Goal: Communication & Community: Answer question/provide support

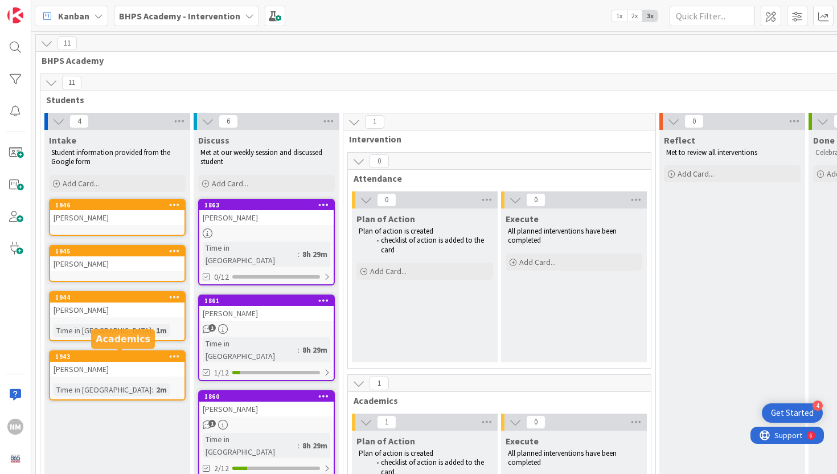
click at [80, 364] on div "[PERSON_NAME]" at bounding box center [117, 369] width 134 height 15
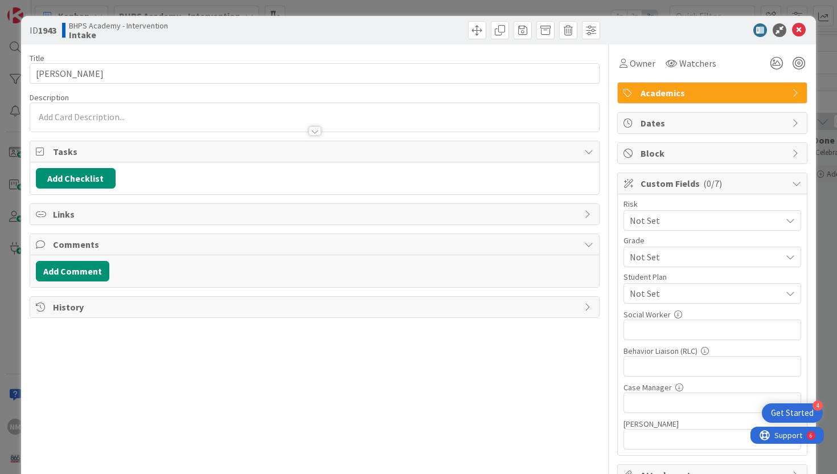
click at [177, 109] on div at bounding box center [314, 119] width 569 height 23
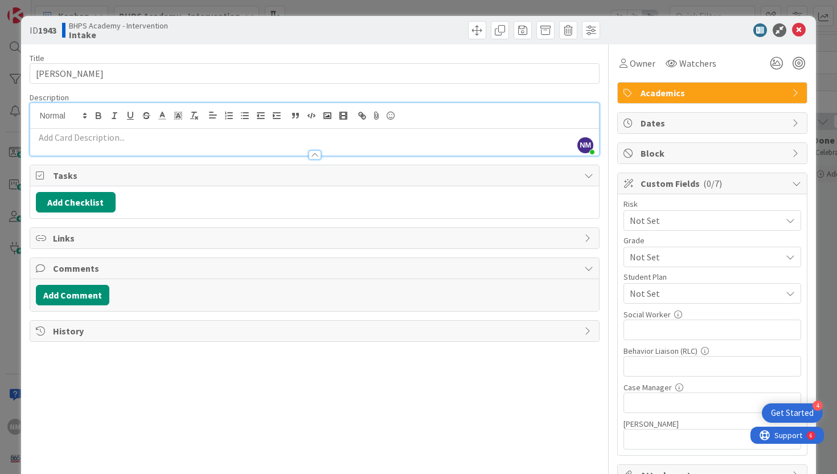
click at [162, 131] on p at bounding box center [315, 137] width 558 height 13
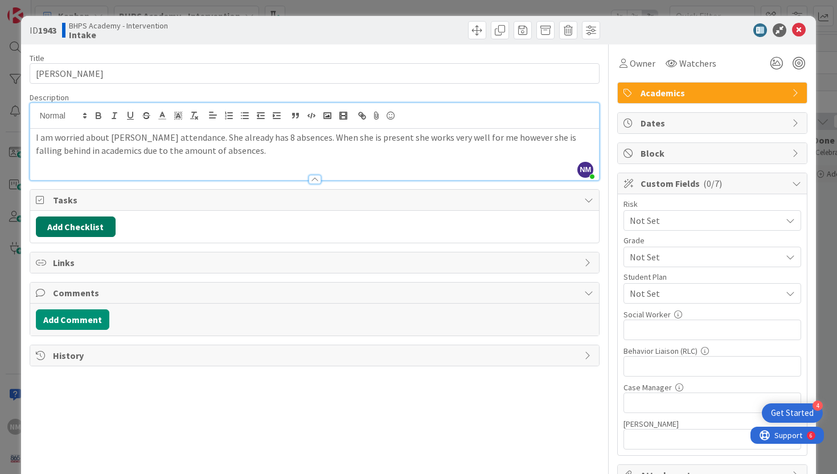
click at [83, 232] on button "Add Checklist" at bounding box center [76, 226] width 80 height 20
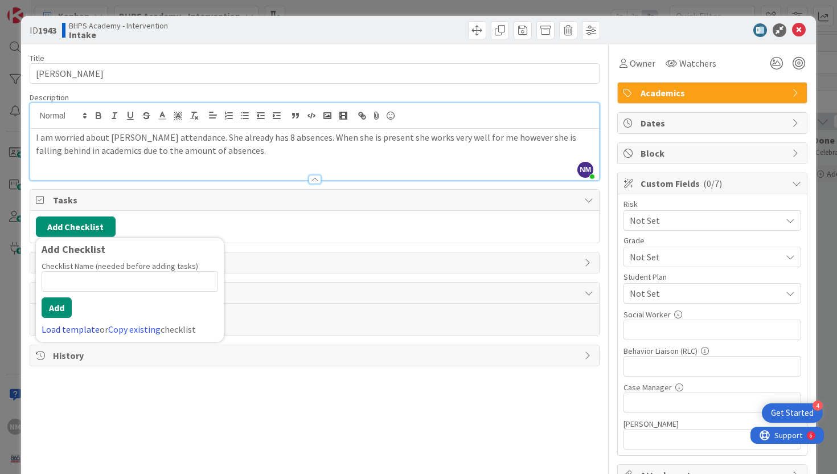
click at [67, 329] on link "Load template" at bounding box center [71, 328] width 58 height 11
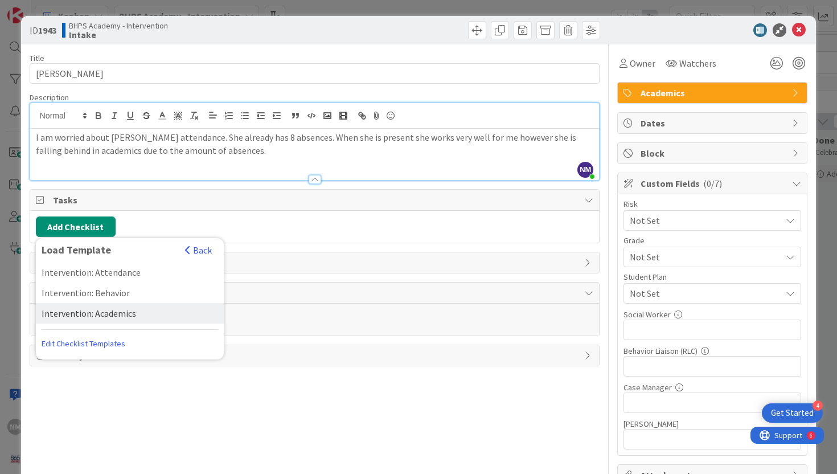
click at [87, 311] on div "Intervention: Academics" at bounding box center [130, 313] width 188 height 20
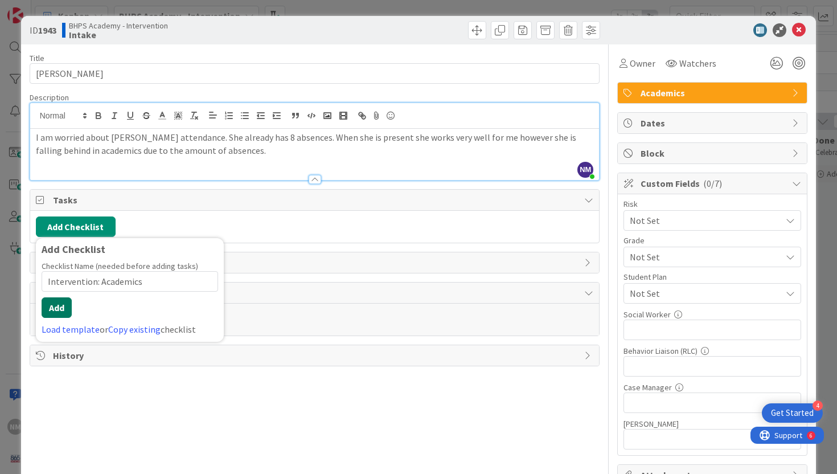
click at [61, 310] on button "Add" at bounding box center [57, 307] width 30 height 20
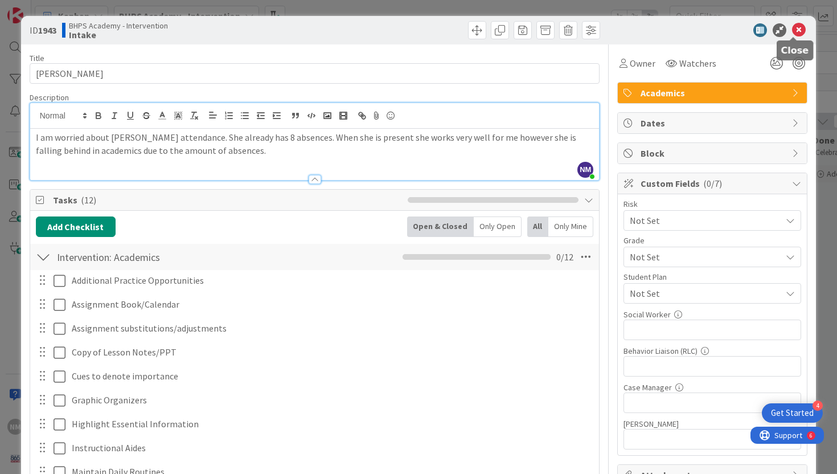
click at [792, 35] on icon at bounding box center [799, 30] width 14 height 14
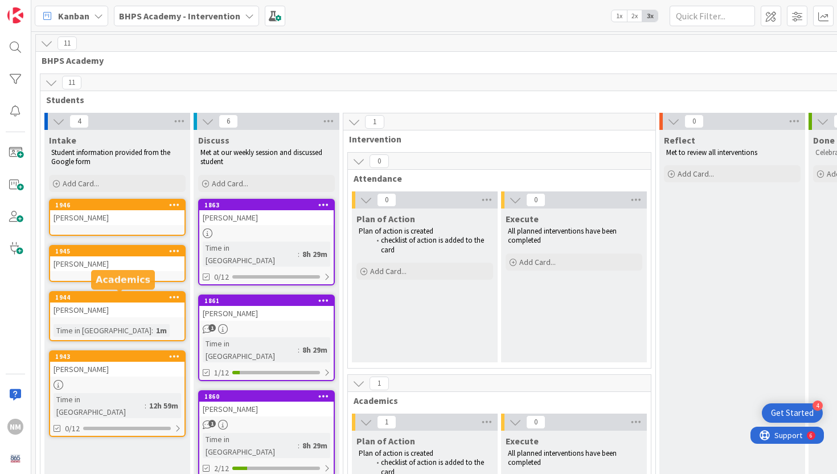
click at [136, 296] on div "1944" at bounding box center [119, 297] width 129 height 8
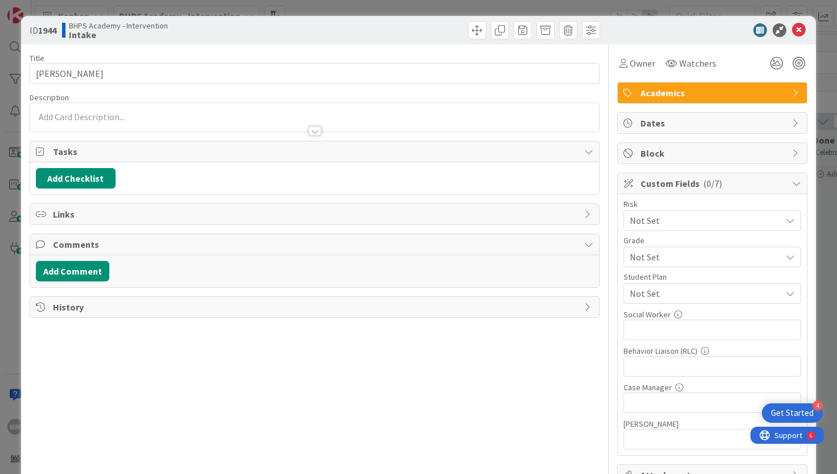
click at [171, 115] on p at bounding box center [315, 116] width 558 height 13
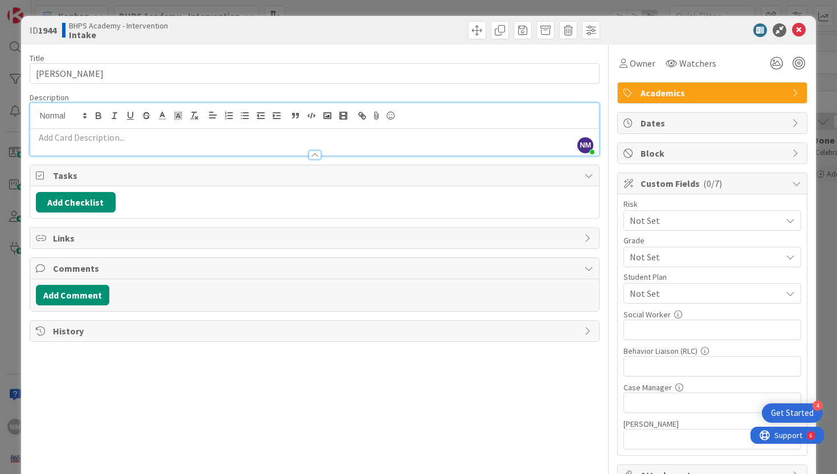
click at [168, 132] on p at bounding box center [315, 137] width 558 height 13
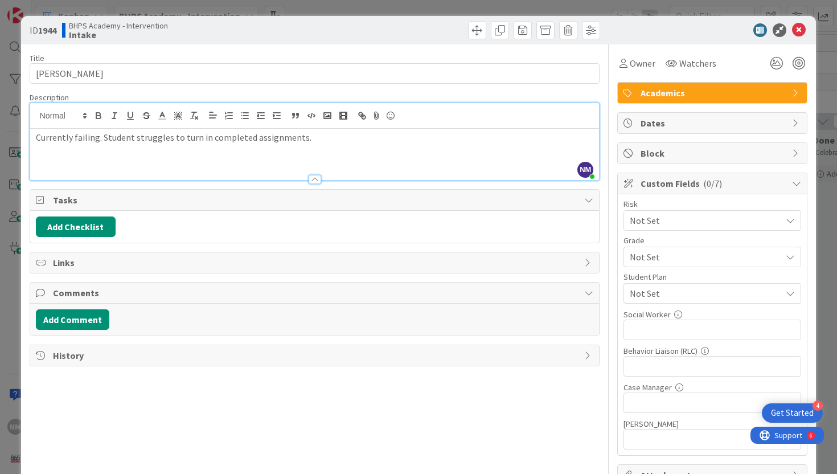
click at [84, 209] on div "Tasks" at bounding box center [314, 200] width 569 height 21
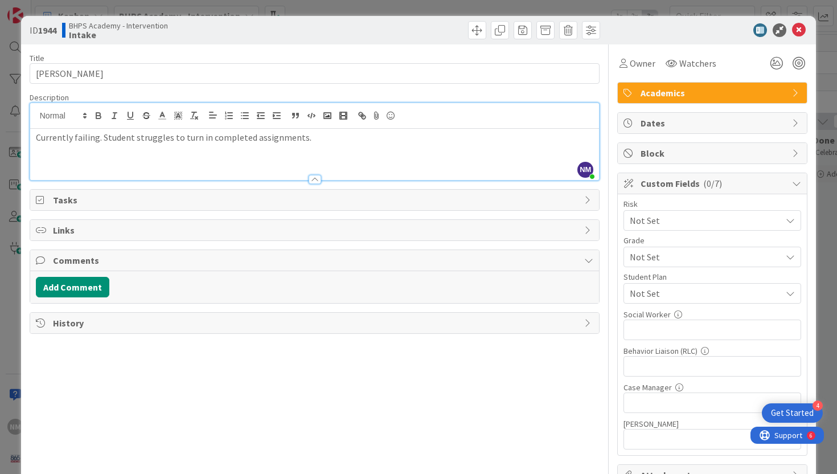
click at [73, 200] on span "Tasks" at bounding box center [316, 200] width 526 height 14
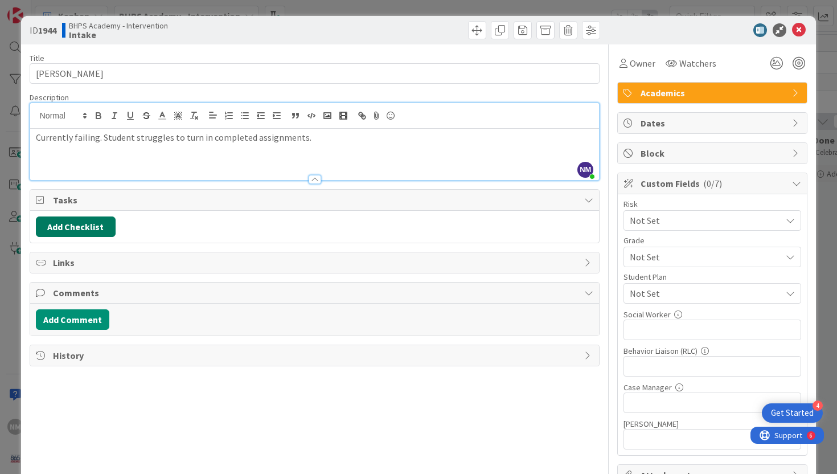
click at [74, 230] on button "Add Checklist" at bounding box center [76, 226] width 80 height 20
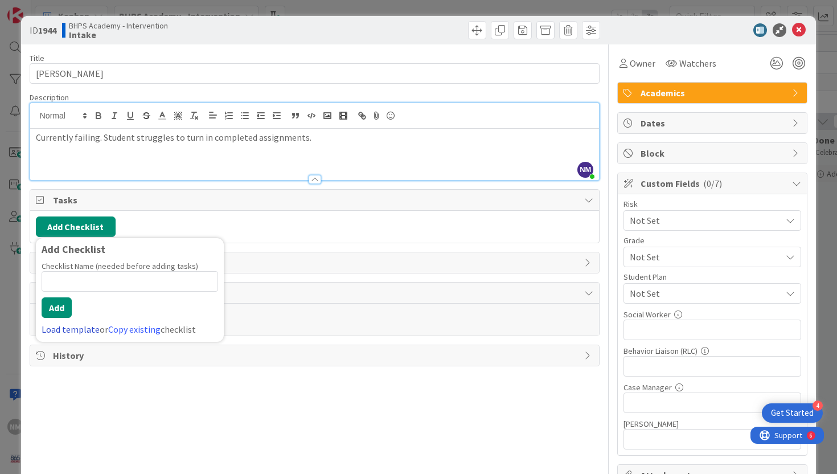
click at [60, 332] on link "Load template" at bounding box center [71, 328] width 58 height 11
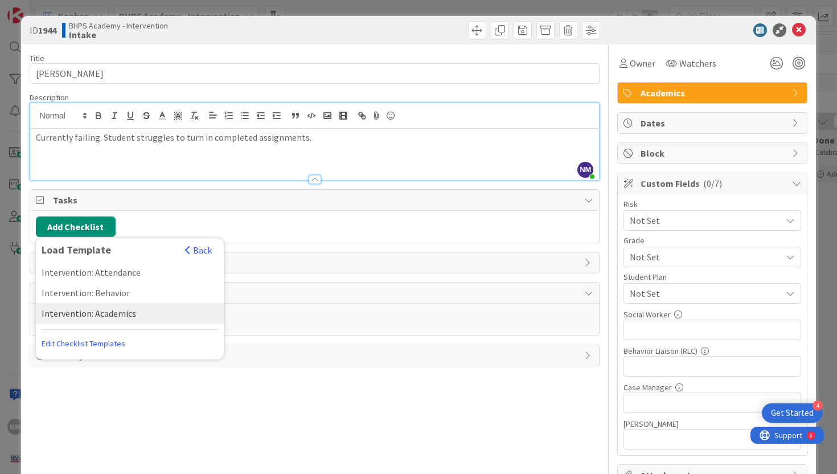
click at [96, 310] on div "Intervention: Academics" at bounding box center [130, 313] width 188 height 20
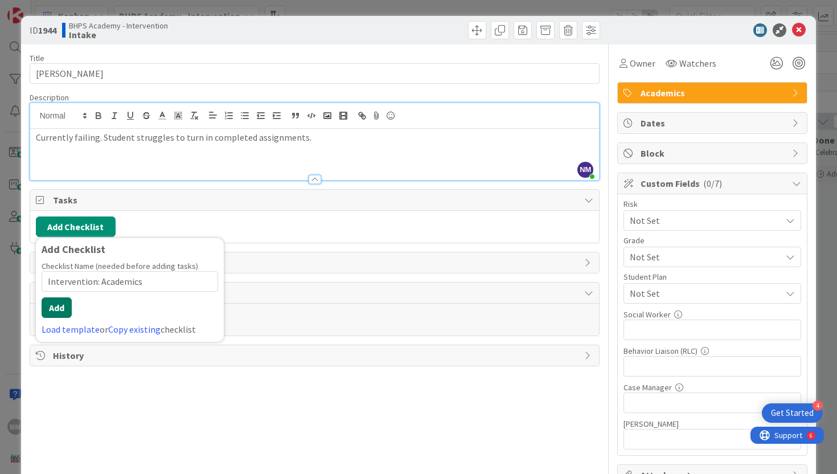
click at [60, 310] on button "Add" at bounding box center [57, 307] width 30 height 20
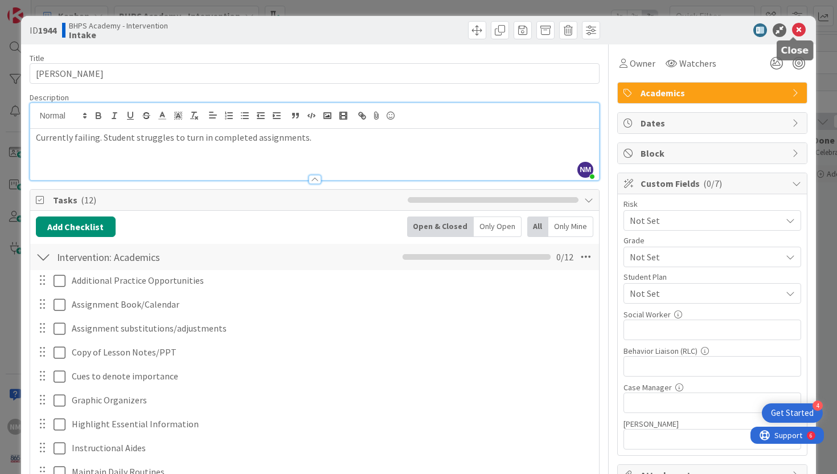
click at [793, 30] on icon at bounding box center [799, 30] width 14 height 14
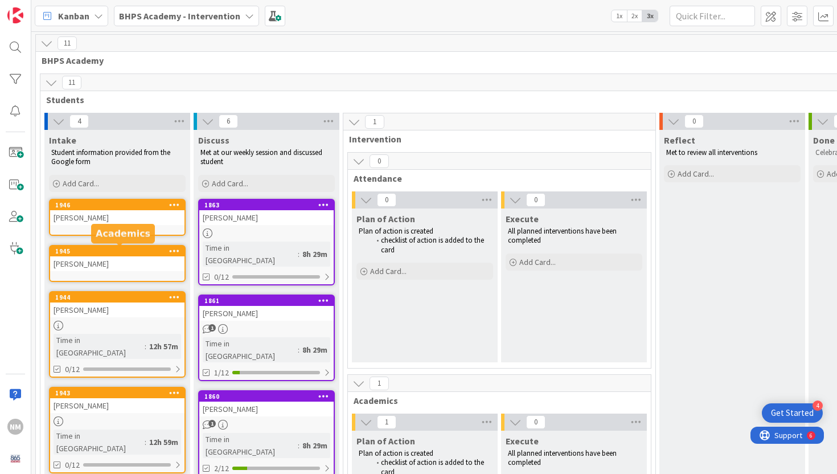
click at [83, 249] on div "1945" at bounding box center [119, 251] width 129 height 8
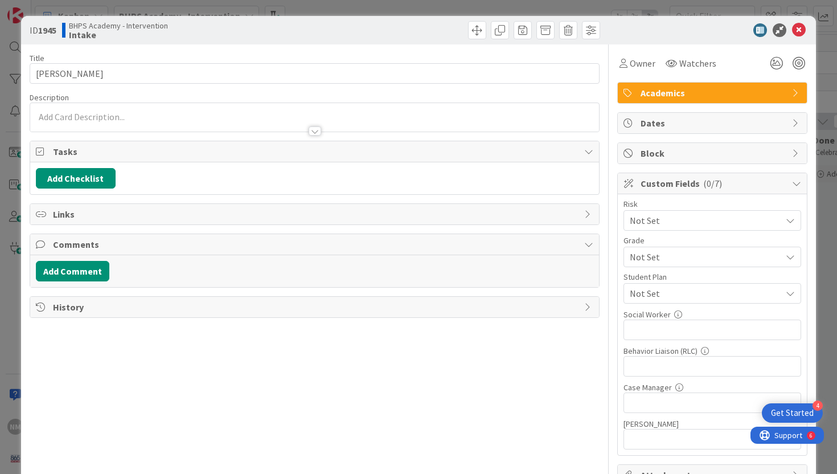
click at [244, 114] on p at bounding box center [315, 116] width 558 height 13
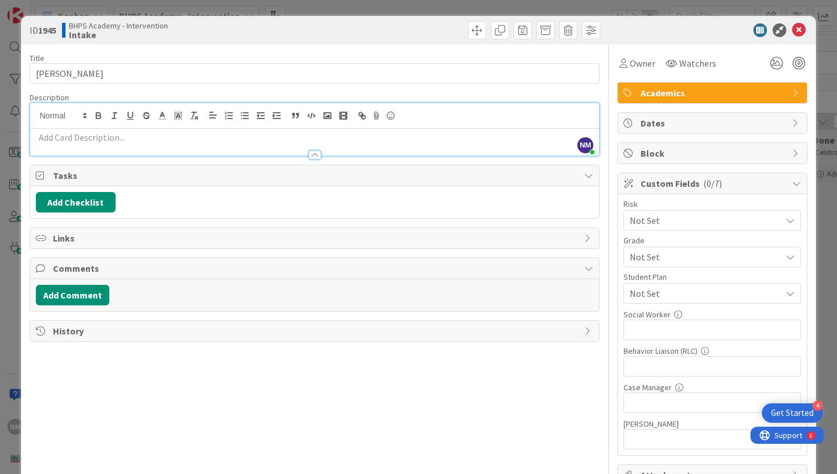
click at [233, 141] on p at bounding box center [315, 137] width 558 height 13
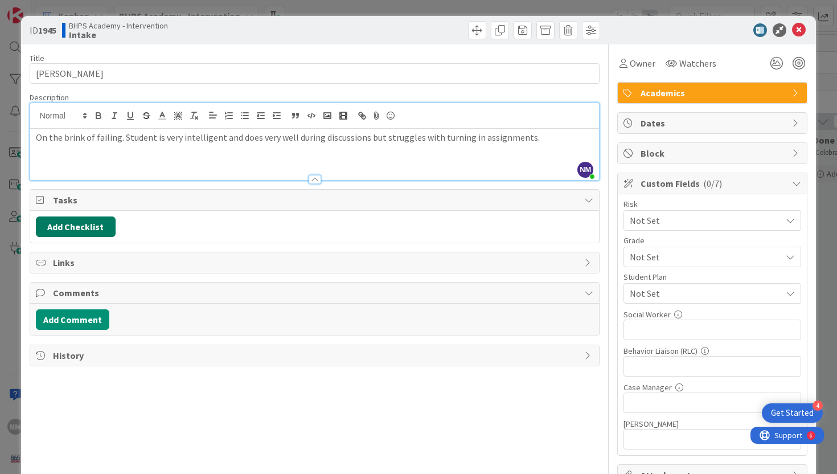
click at [88, 227] on button "Add Checklist" at bounding box center [76, 226] width 80 height 20
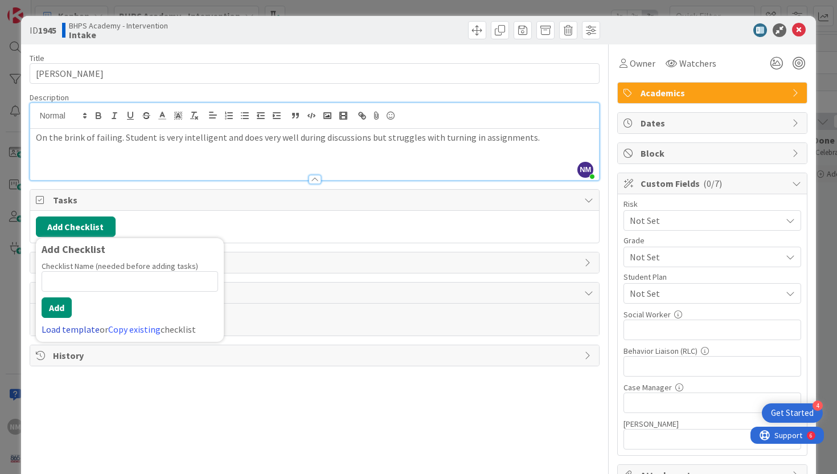
click at [61, 330] on link "Load template" at bounding box center [71, 328] width 58 height 11
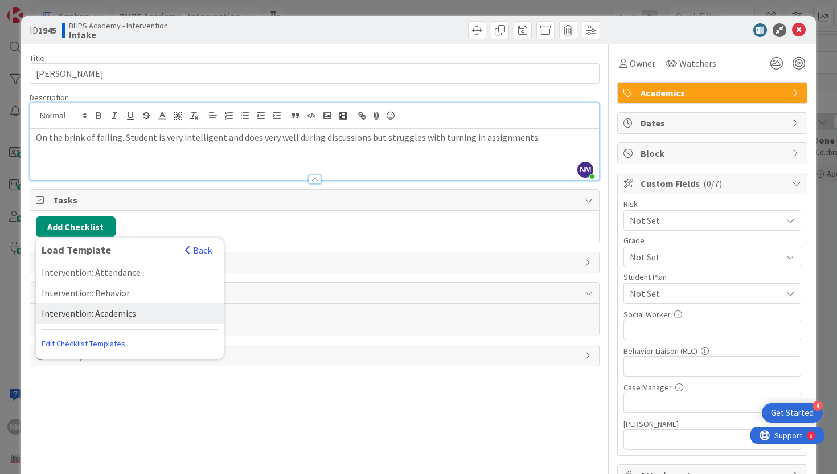
click at [84, 315] on div "Intervention: Academics" at bounding box center [130, 313] width 188 height 20
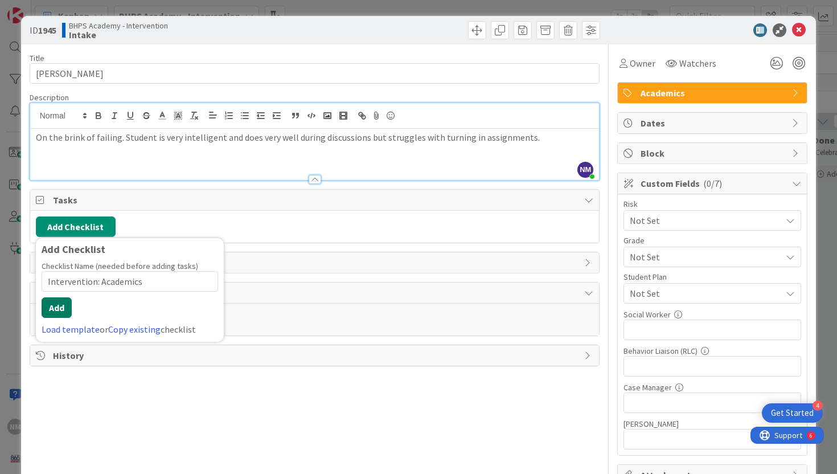
click at [60, 311] on button "Add" at bounding box center [57, 307] width 30 height 20
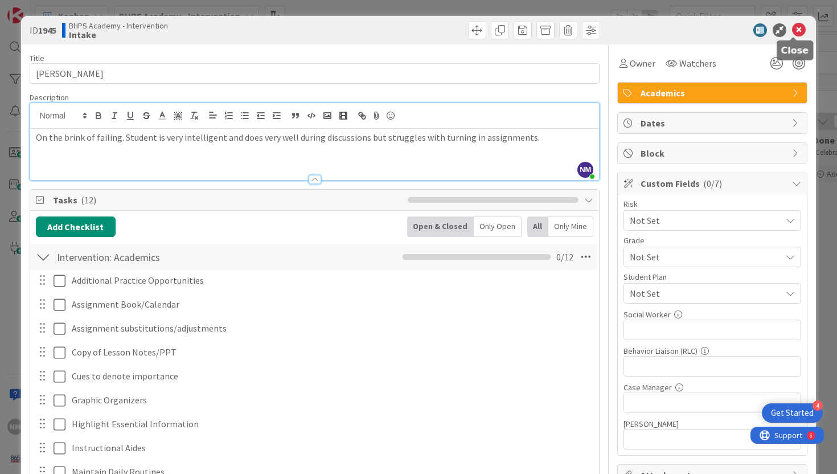
click at [795, 30] on icon at bounding box center [799, 30] width 14 height 14
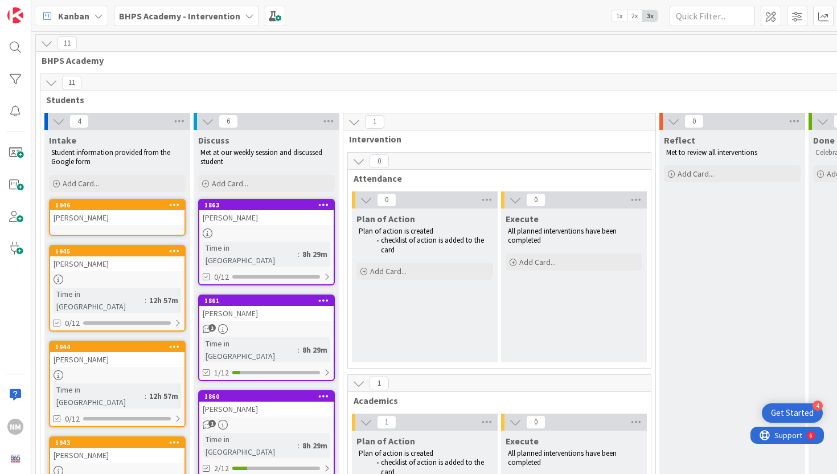
click at [113, 208] on div "1946" at bounding box center [119, 205] width 129 height 8
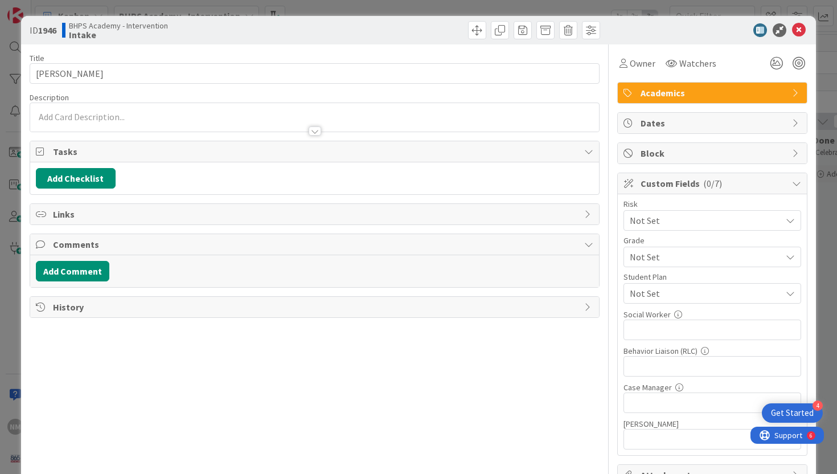
click at [131, 124] on div at bounding box center [314, 126] width 569 height 12
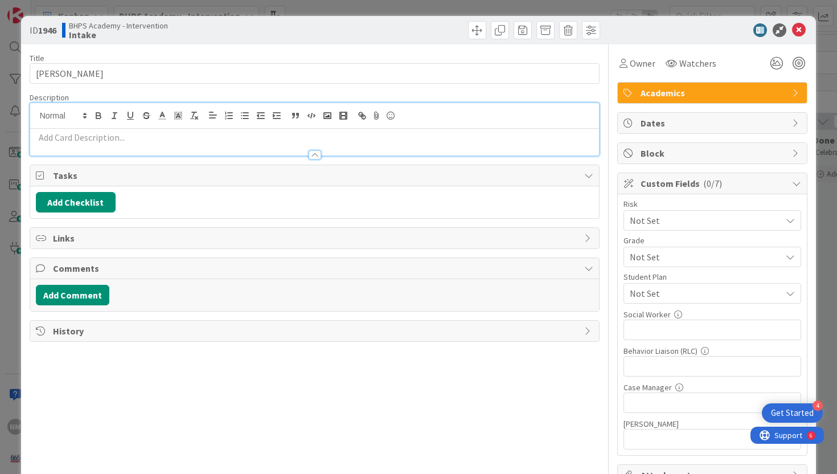
click at [120, 145] on div at bounding box center [314, 149] width 569 height 12
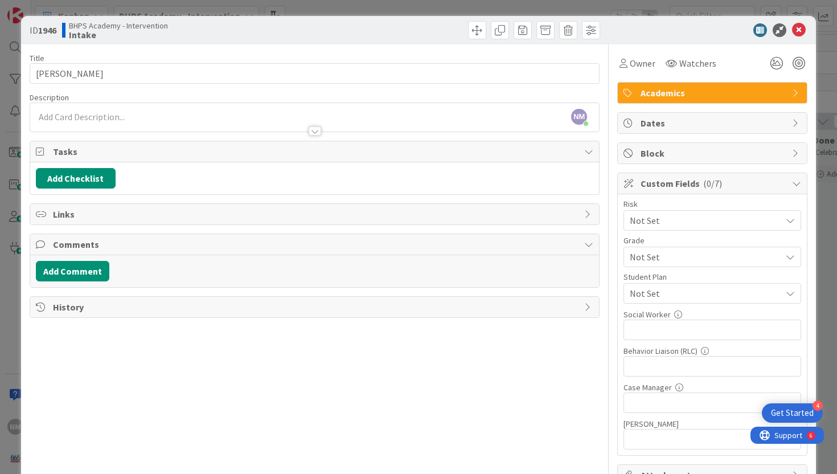
click at [123, 122] on div at bounding box center [314, 126] width 569 height 12
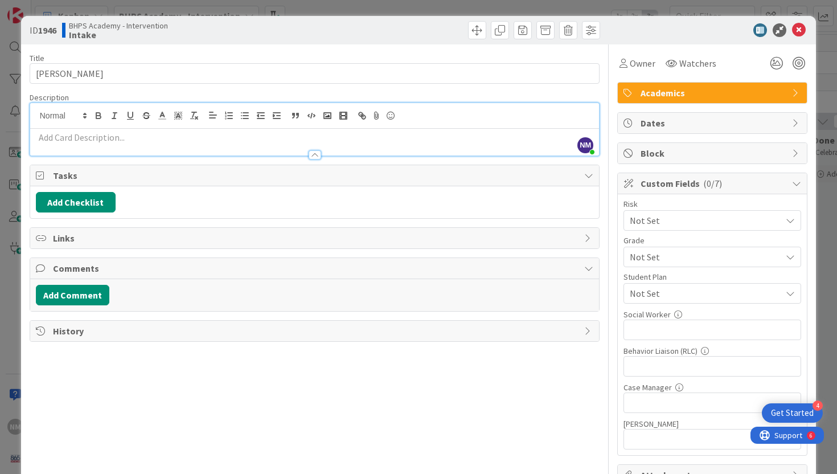
click at [117, 141] on p at bounding box center [315, 137] width 558 height 13
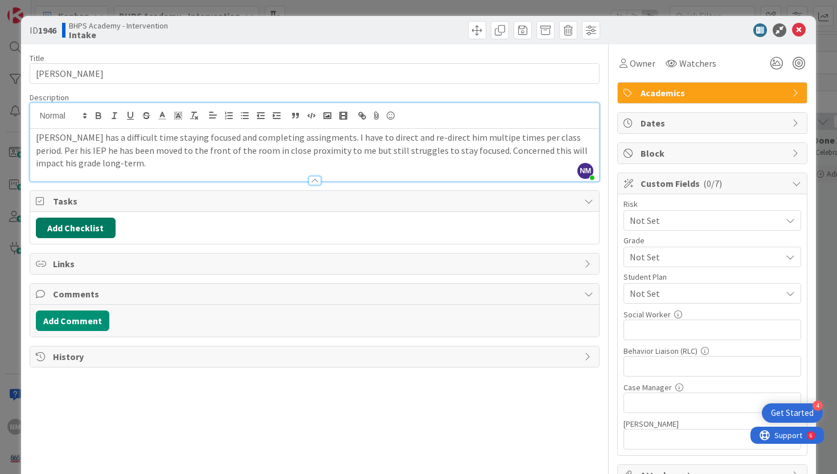
click at [80, 222] on button "Add Checklist" at bounding box center [76, 228] width 80 height 20
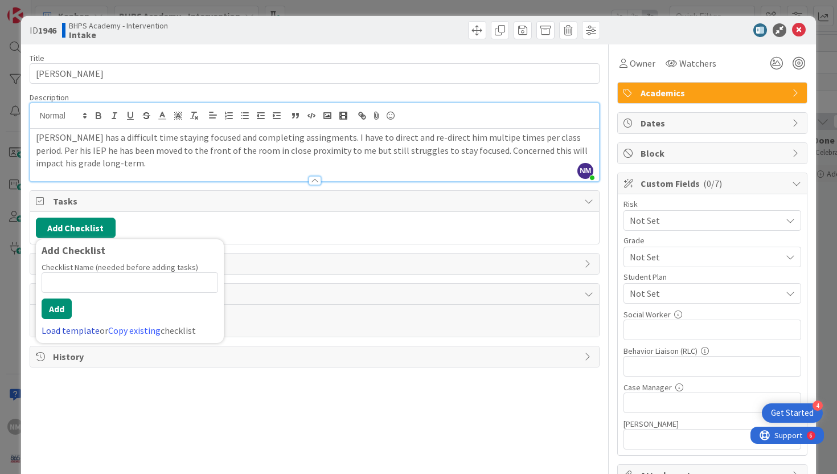
click at [59, 330] on link "Load template" at bounding box center [71, 330] width 58 height 11
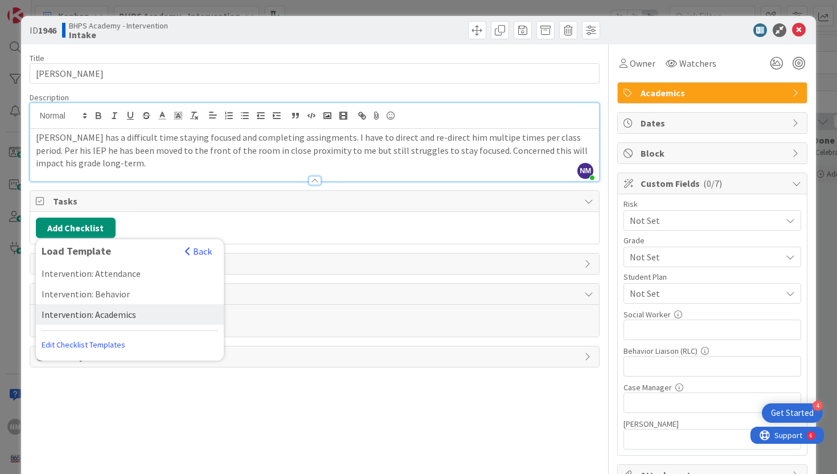
click at [79, 315] on div "Intervention: Academics" at bounding box center [130, 314] width 188 height 20
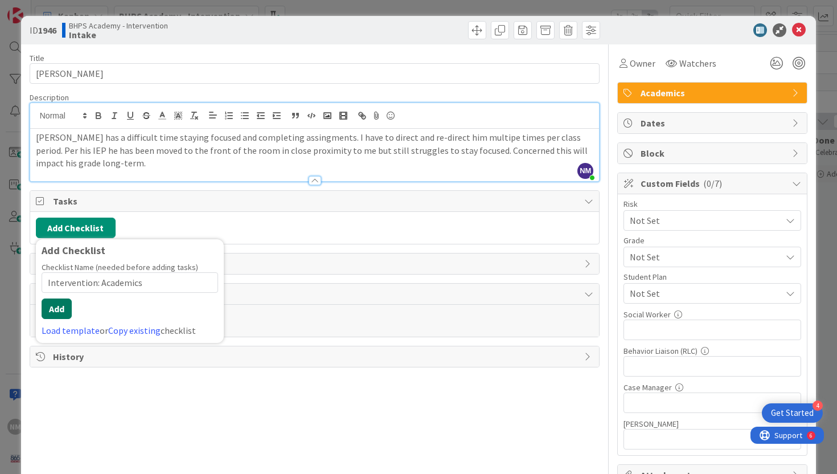
click at [57, 312] on button "Add" at bounding box center [57, 308] width 30 height 20
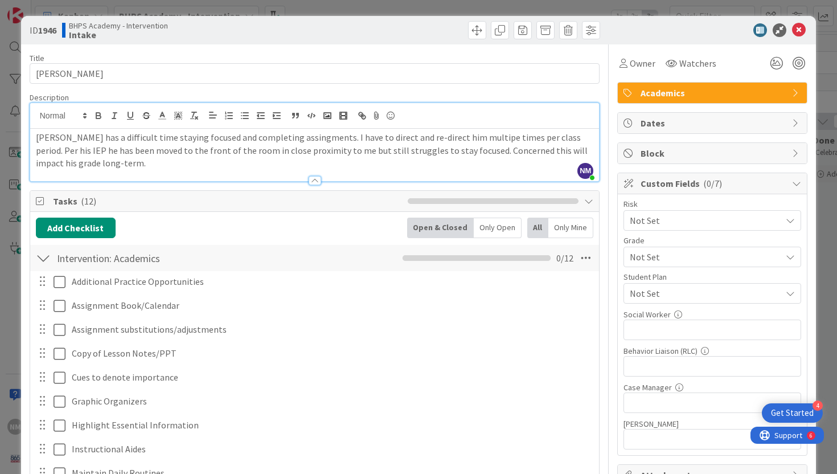
click at [797, 27] on icon at bounding box center [799, 30] width 14 height 14
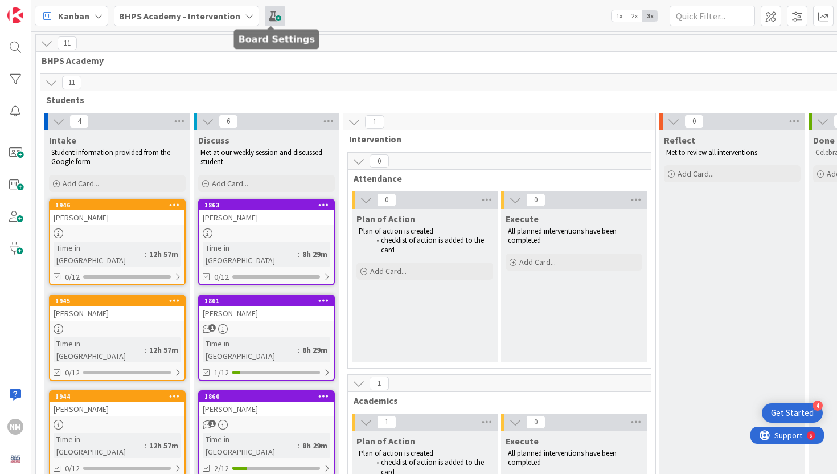
click at [270, 14] on span at bounding box center [275, 16] width 20 height 20
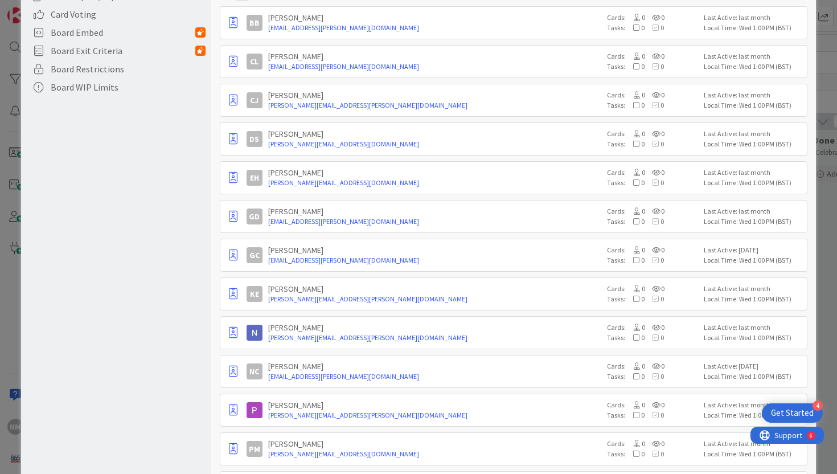
scroll to position [329, 0]
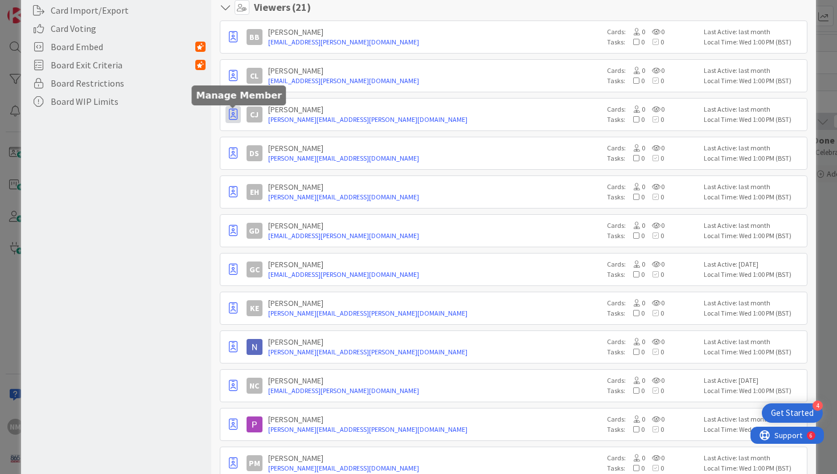
click at [234, 115] on icon "button" at bounding box center [233, 114] width 9 height 11
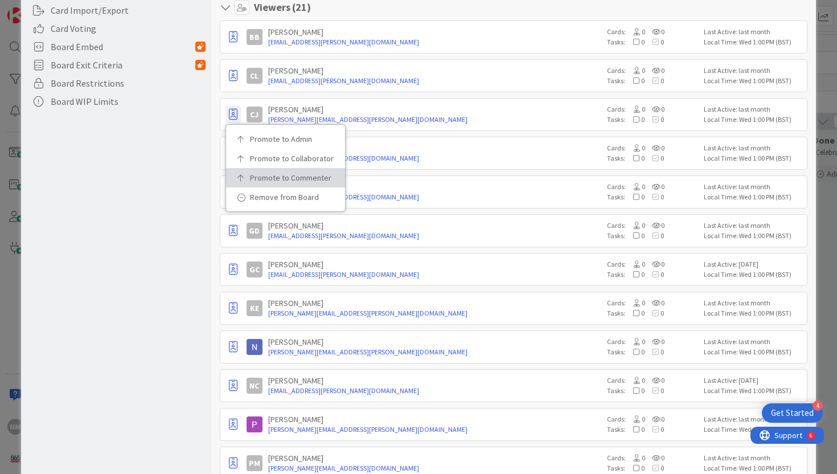
click at [314, 177] on p "Promote to Commenter" at bounding box center [289, 178] width 79 height 8
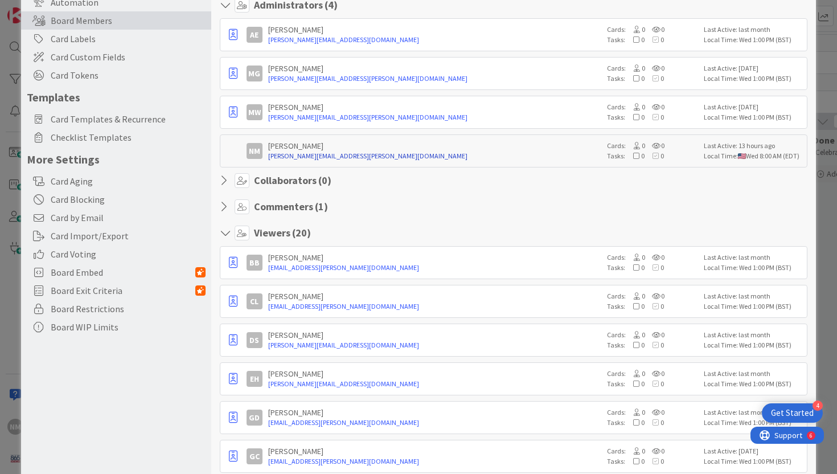
scroll to position [101, 0]
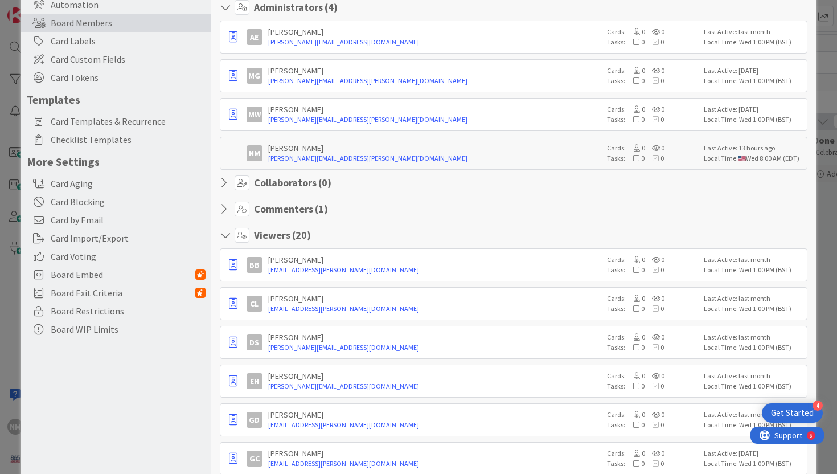
click at [227, 212] on icon at bounding box center [227, 208] width 15 height 11
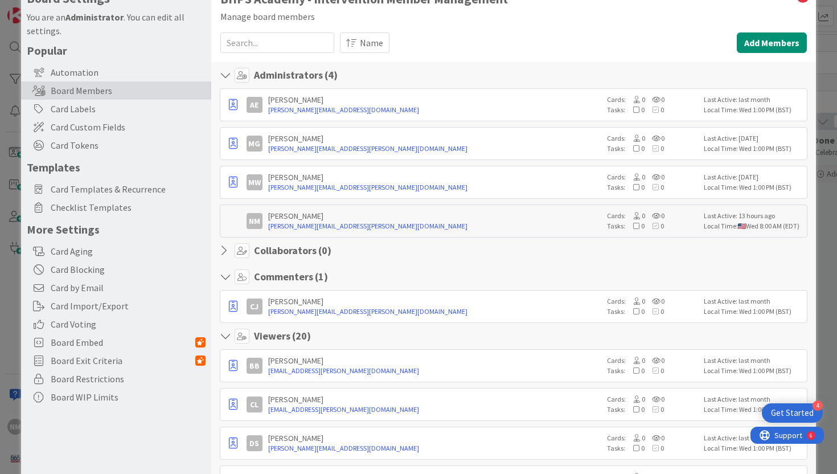
scroll to position [0, 0]
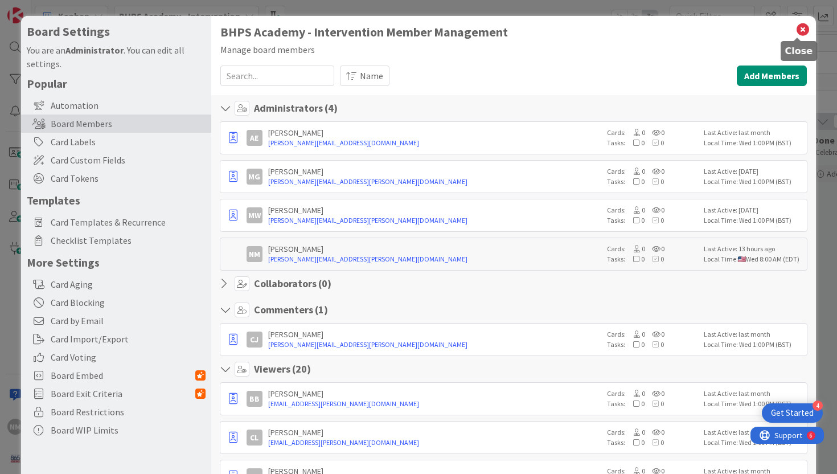
click at [797, 29] on icon at bounding box center [802, 30] width 15 height 16
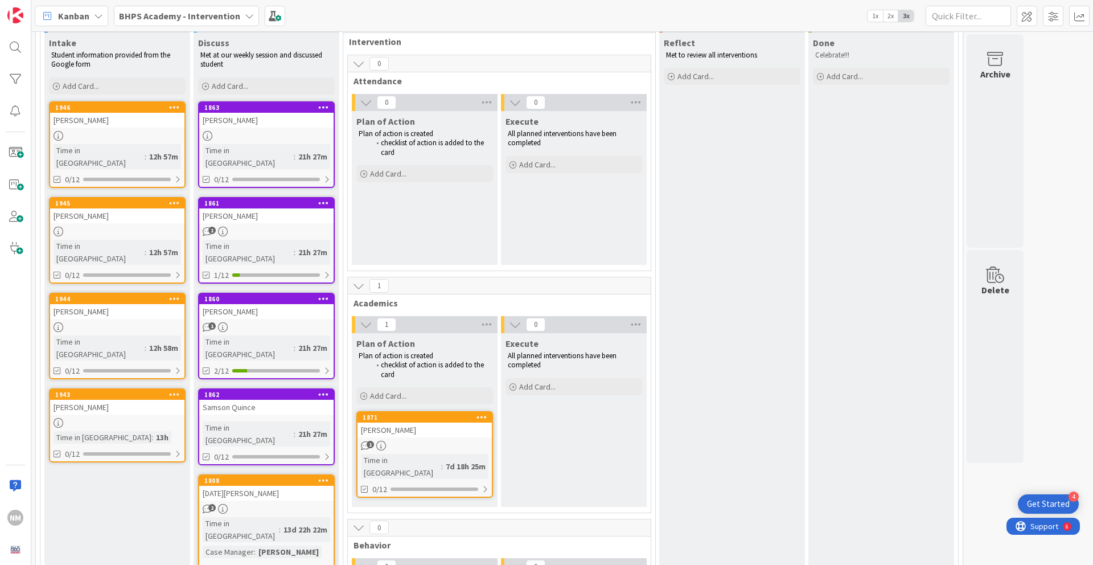
scroll to position [97, 0]
click at [108, 111] on div "1946" at bounding box center [119, 108] width 129 height 8
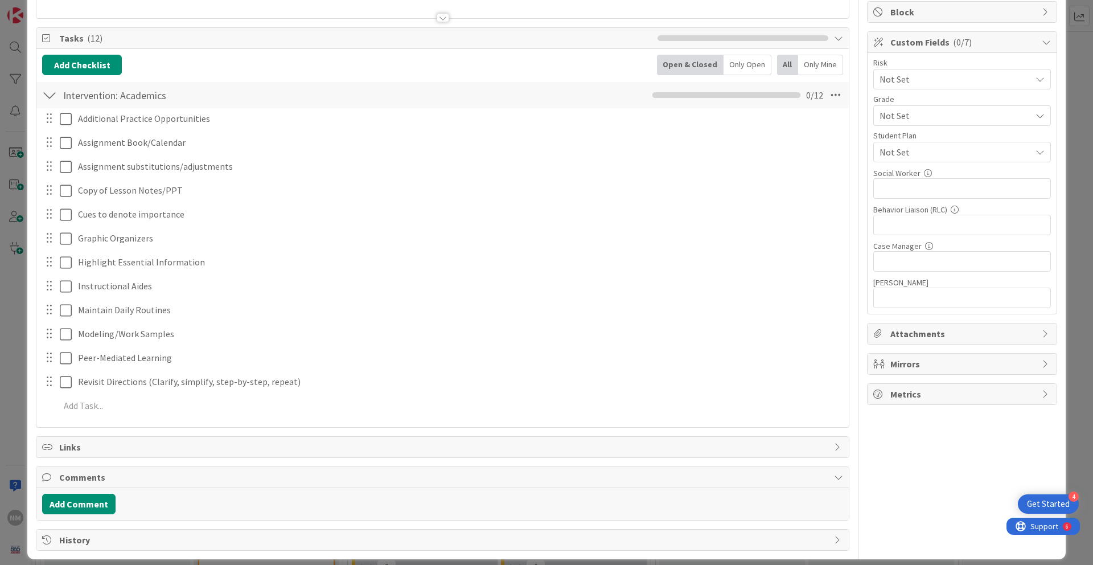
scroll to position [151, 0]
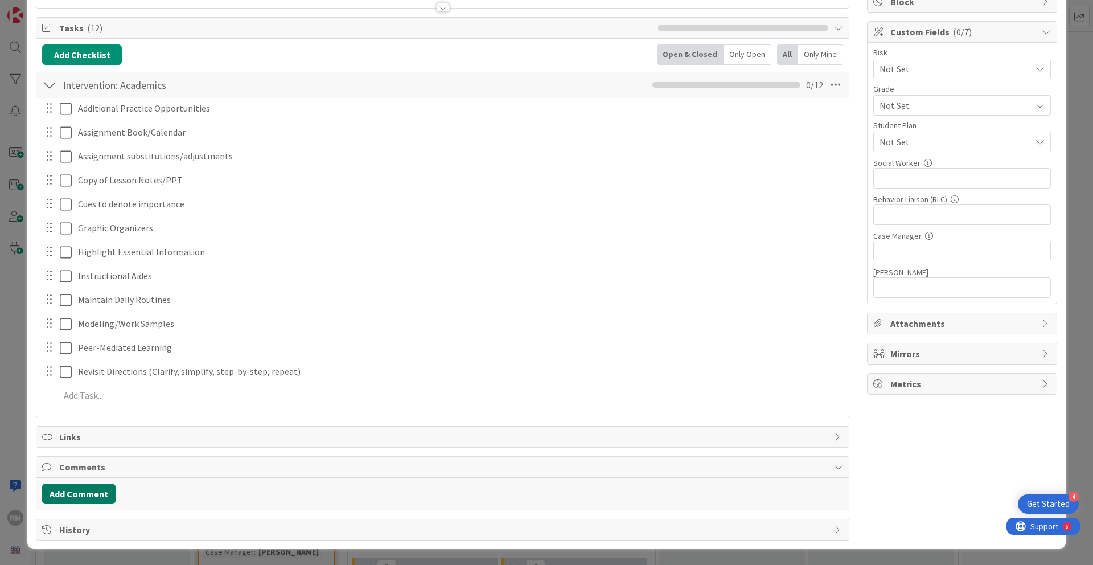
click at [72, 473] on button "Add Comment" at bounding box center [78, 493] width 73 height 20
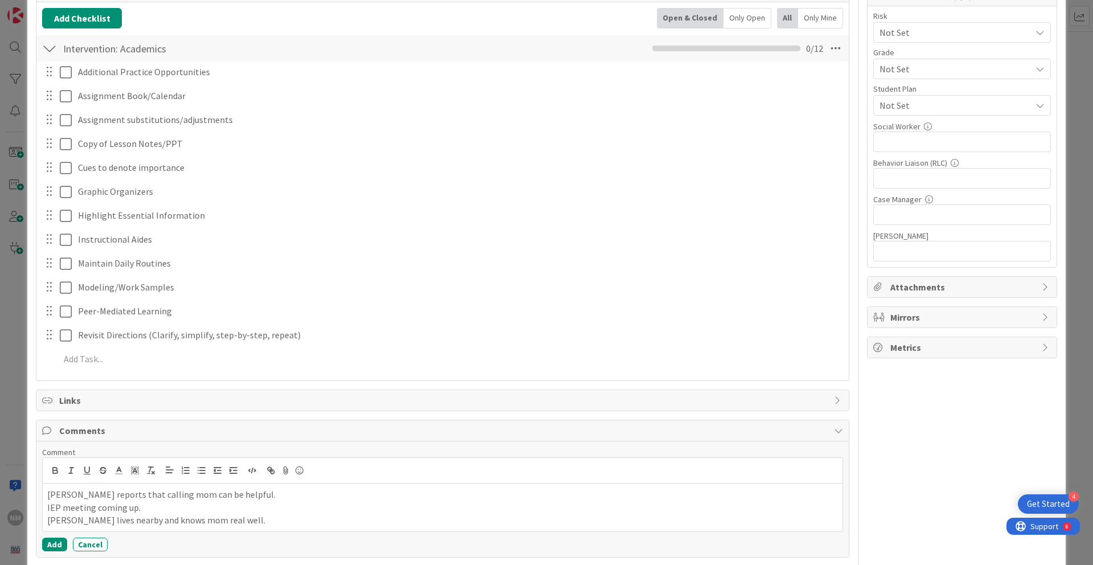
scroll to position [180, 0]
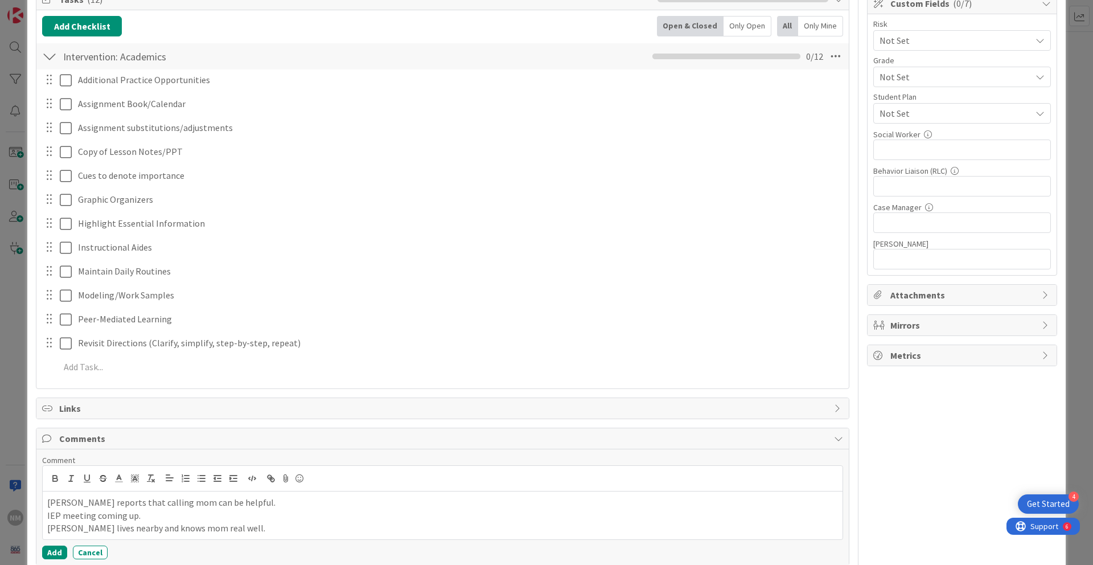
click at [256, 473] on p "[PERSON_NAME] lives nearby and knows mom real well." at bounding box center [442, 528] width 791 height 13
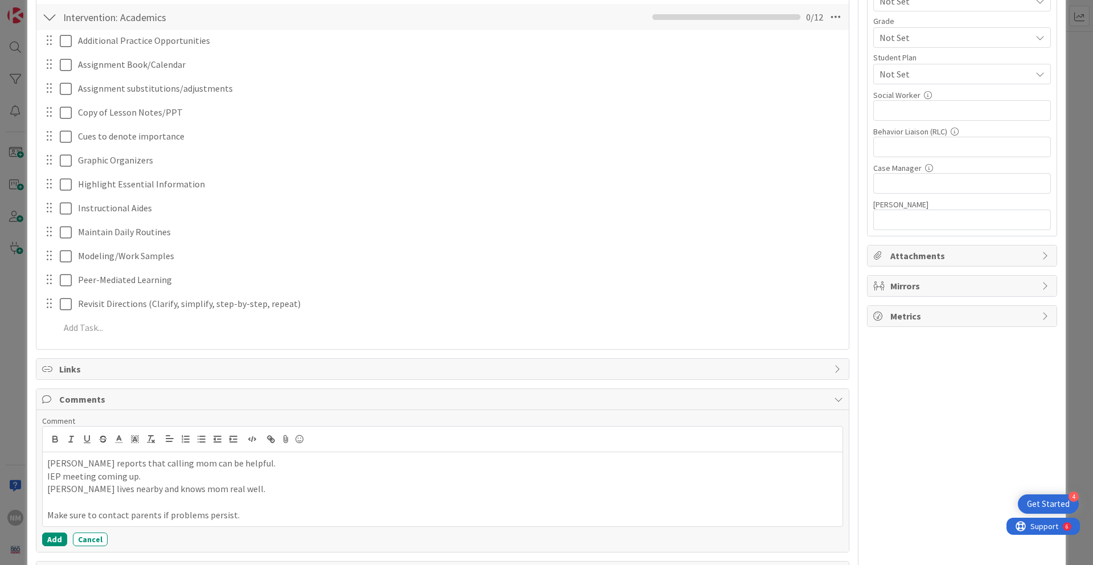
scroll to position [261, 0]
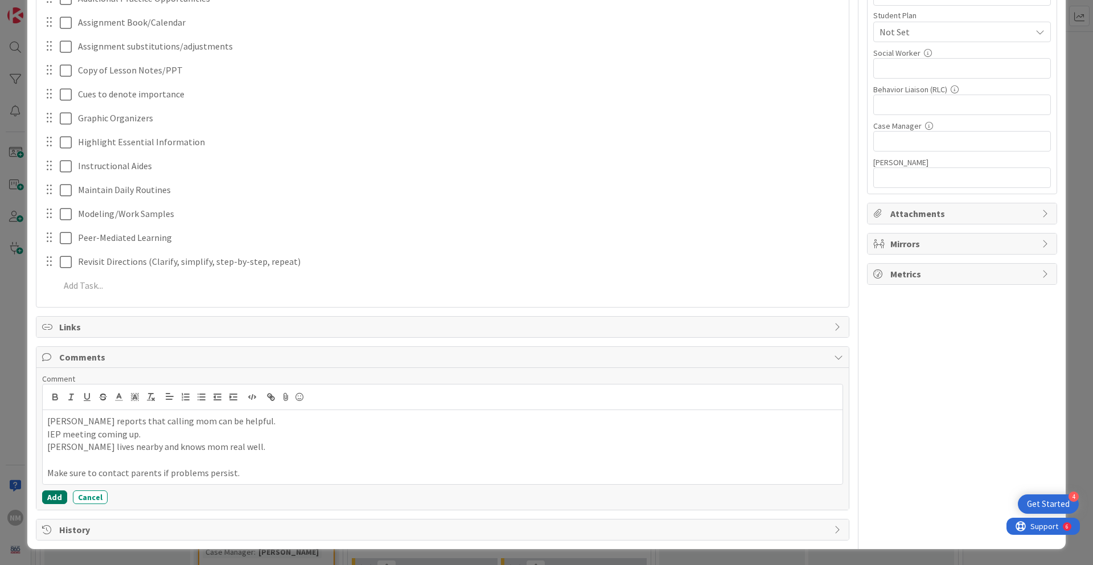
click at [55, 473] on button "Add" at bounding box center [54, 497] width 25 height 14
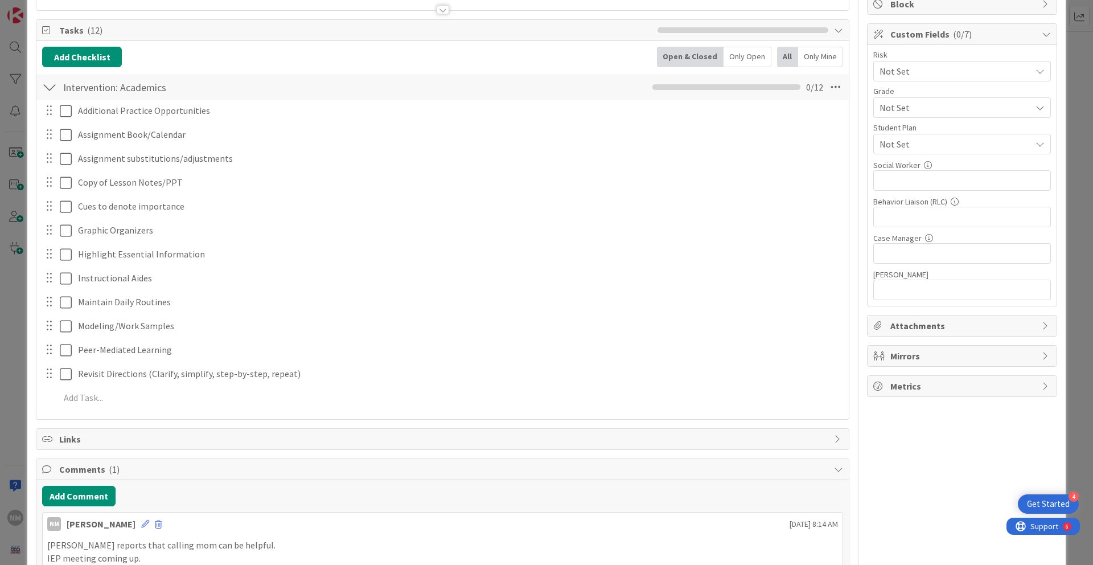
scroll to position [0, 0]
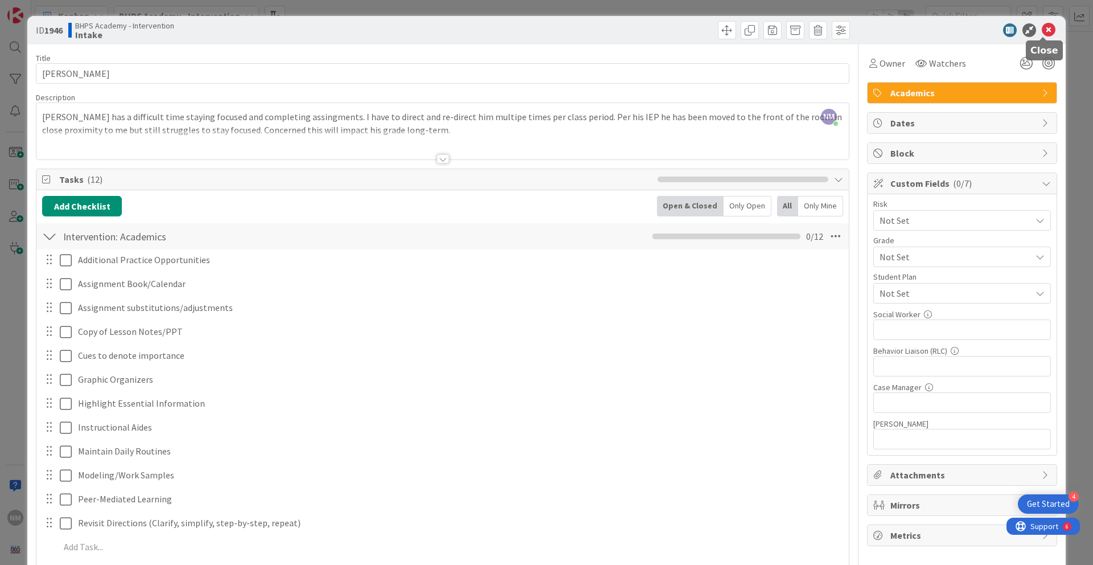
click at [836, 29] on icon at bounding box center [1049, 30] width 14 height 14
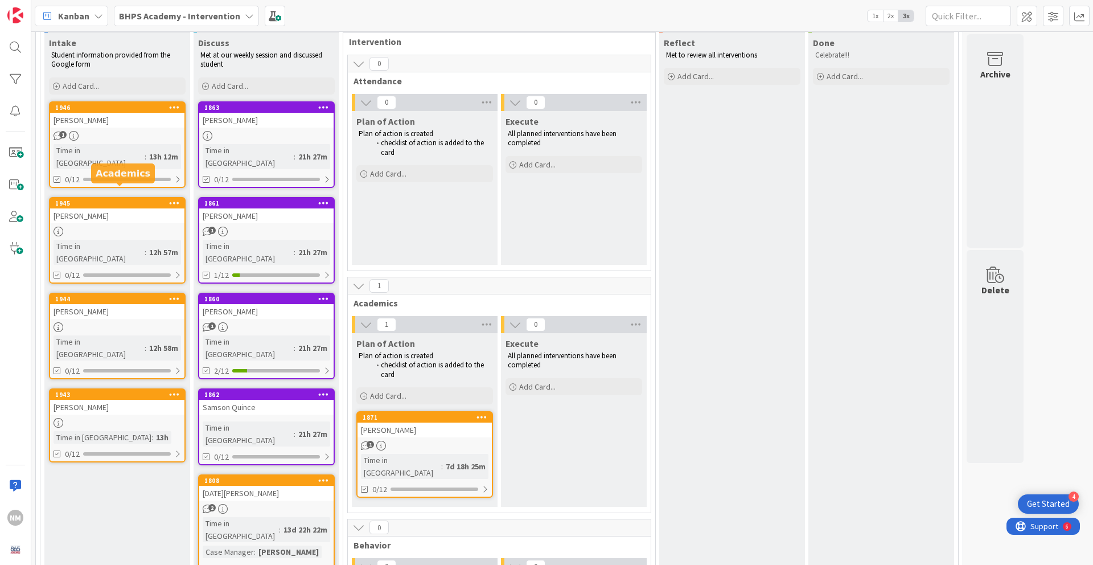
click at [92, 199] on div "1945" at bounding box center [119, 203] width 129 height 8
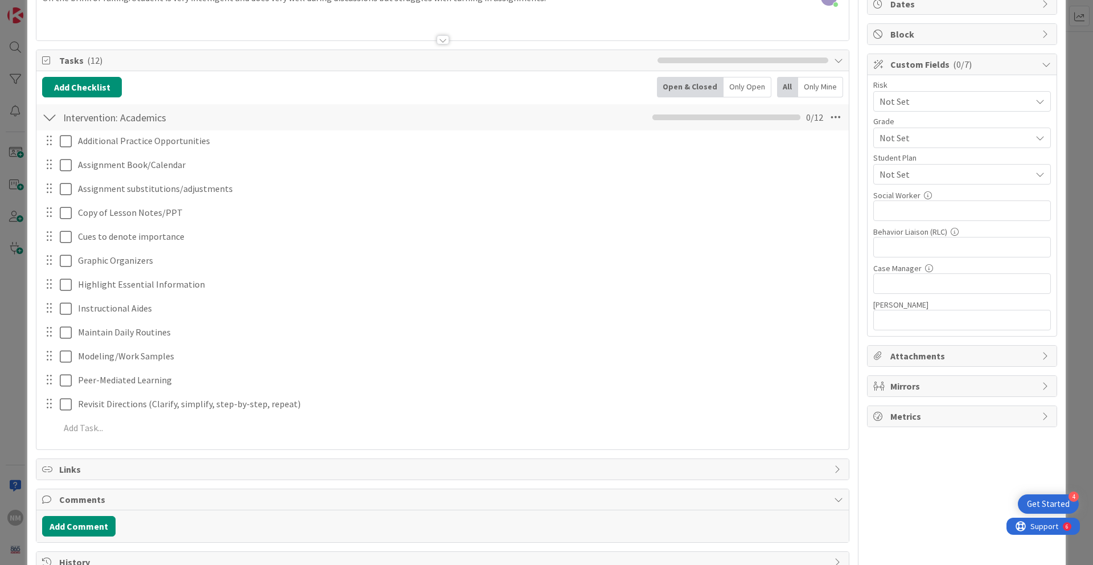
scroll to position [151, 0]
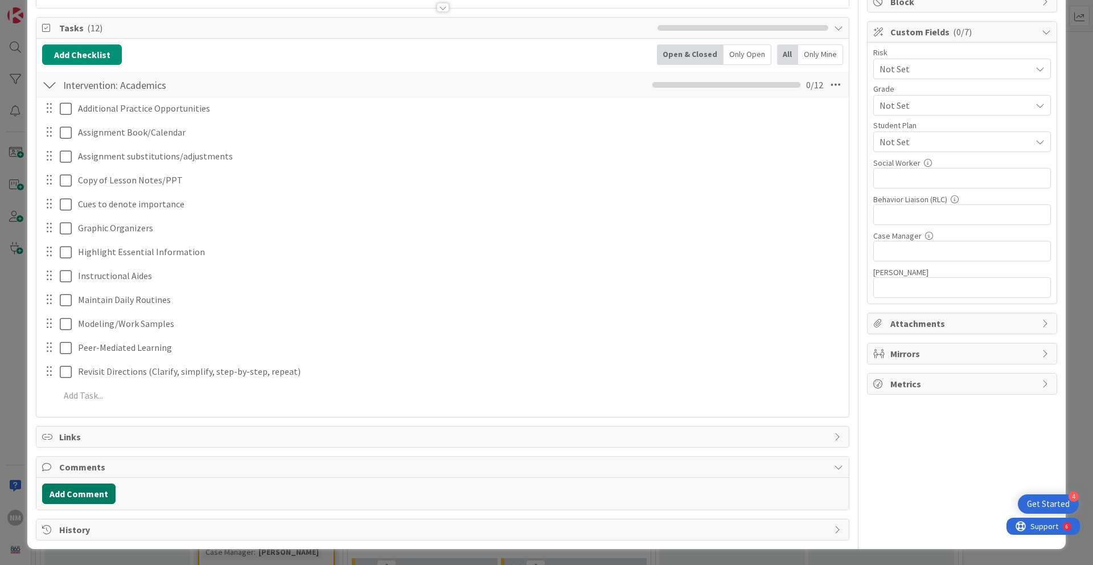
click at [89, 473] on button "Add Comment" at bounding box center [78, 493] width 73 height 20
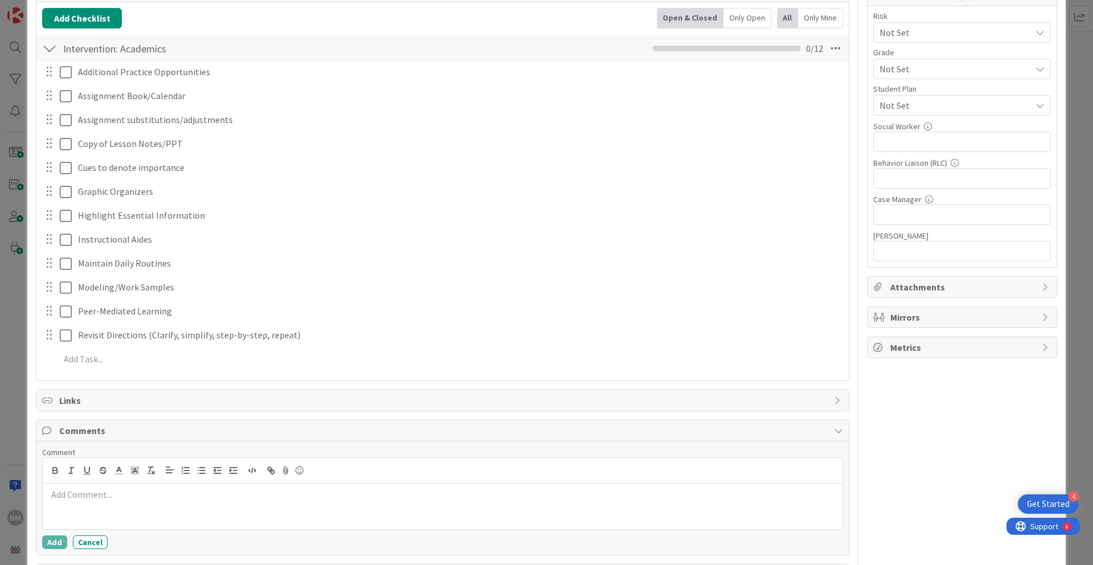
scroll to position [203, 0]
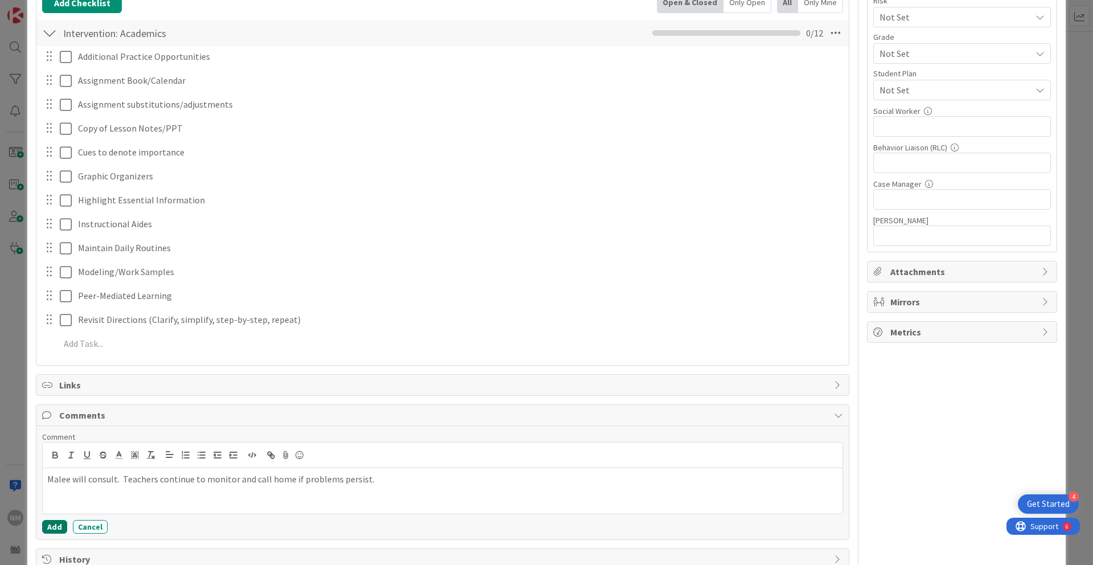
click at [61, 473] on button "Add" at bounding box center [54, 527] width 25 height 14
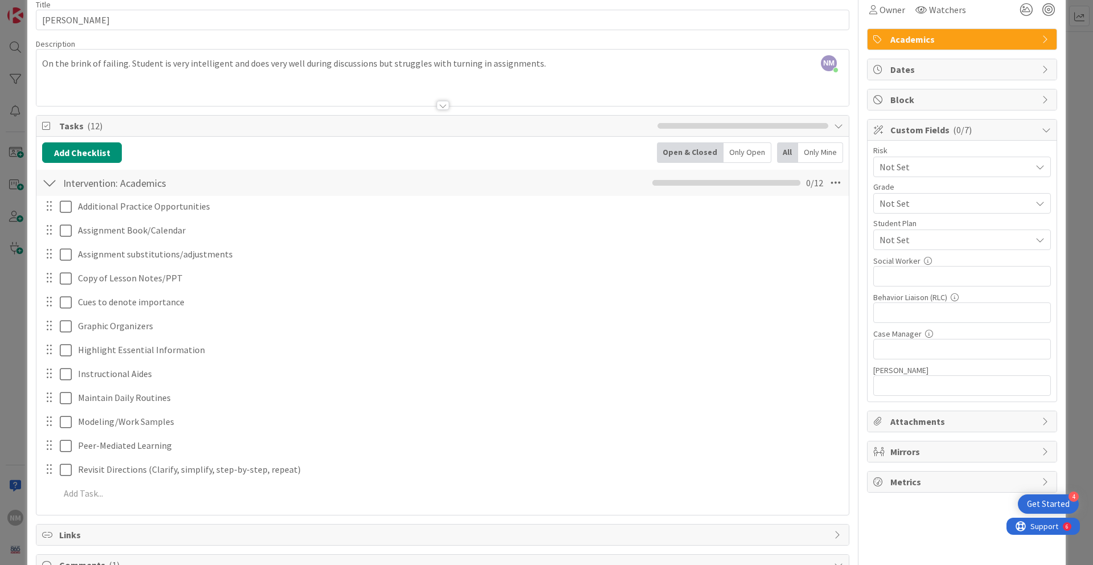
scroll to position [0, 0]
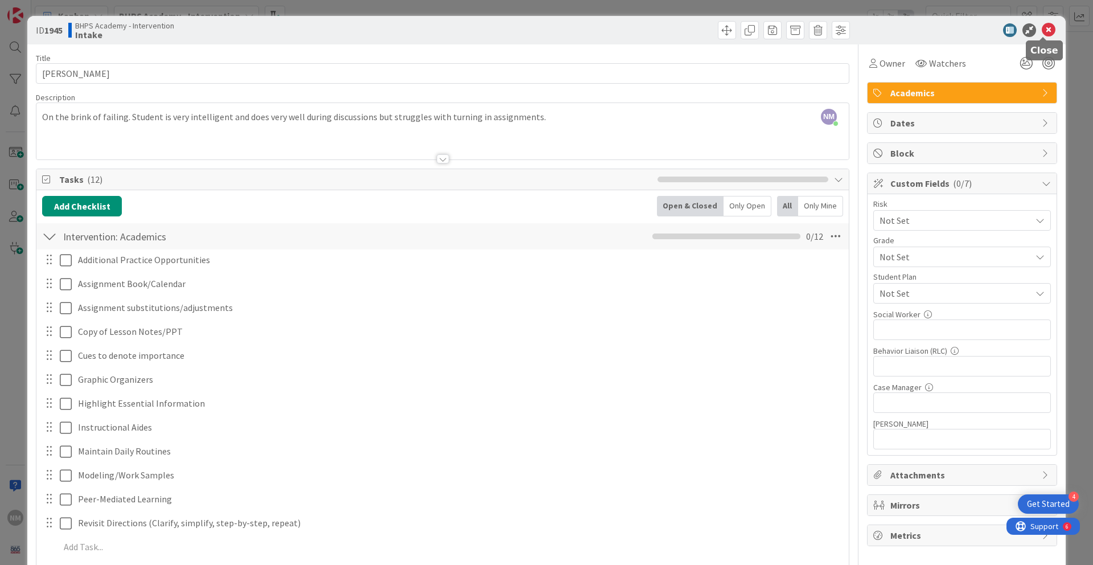
click at [836, 33] on icon at bounding box center [1049, 30] width 14 height 14
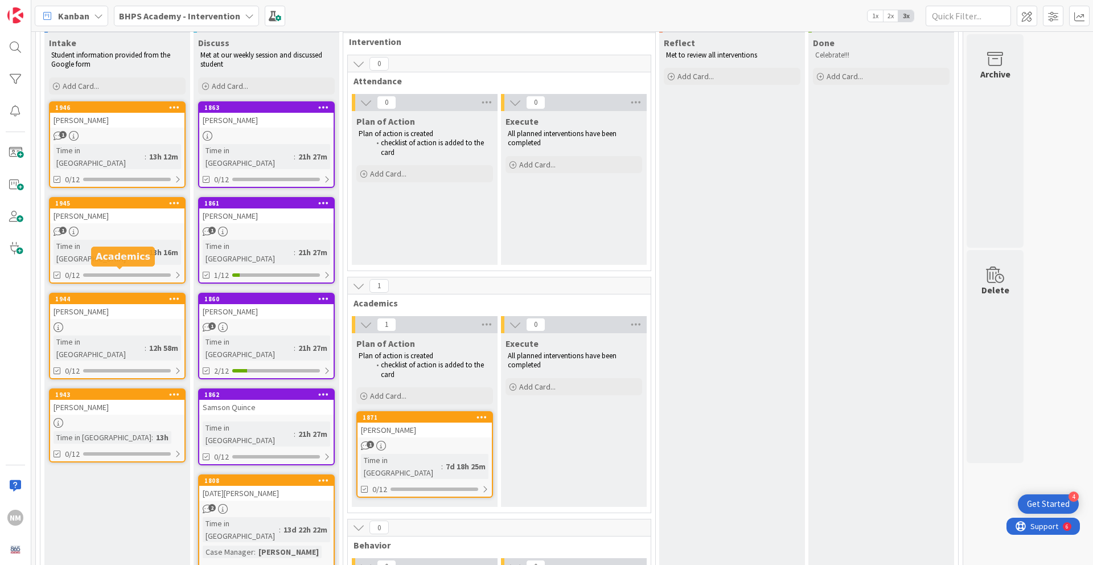
click at [112, 295] on div "1944" at bounding box center [119, 299] width 129 height 8
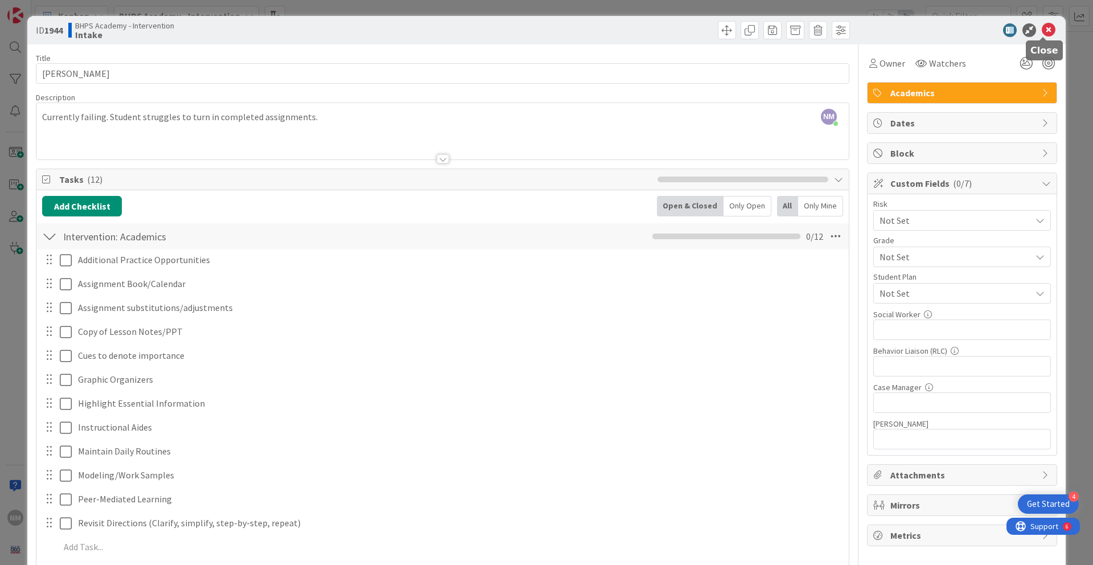
click at [836, 32] on icon at bounding box center [1049, 30] width 14 height 14
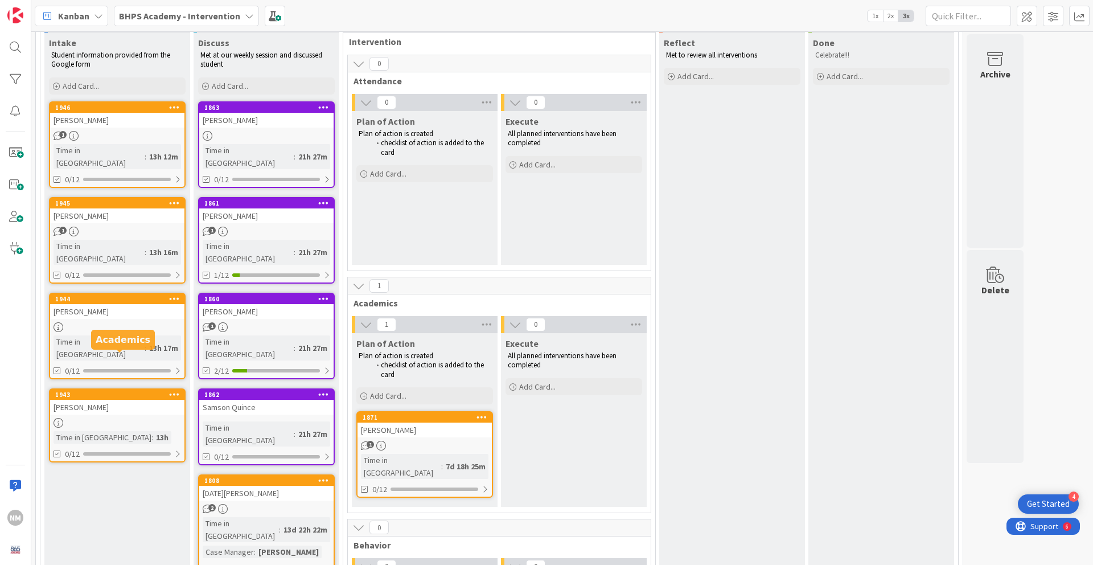
click at [137, 389] on div "1943" at bounding box center [117, 394] width 134 height 10
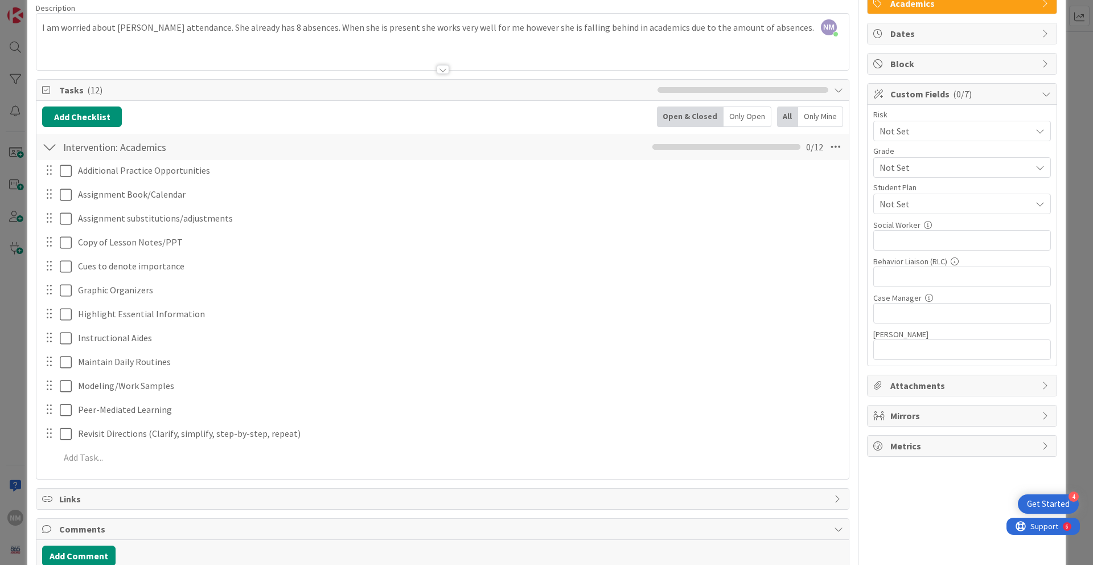
scroll to position [151, 0]
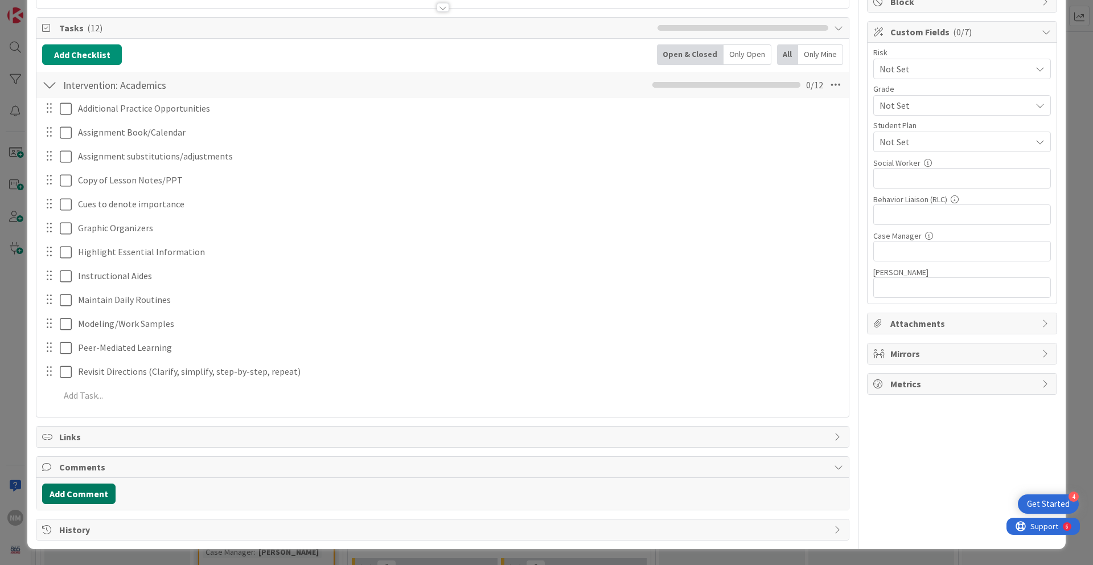
click at [82, 473] on button "Add Comment" at bounding box center [78, 493] width 73 height 20
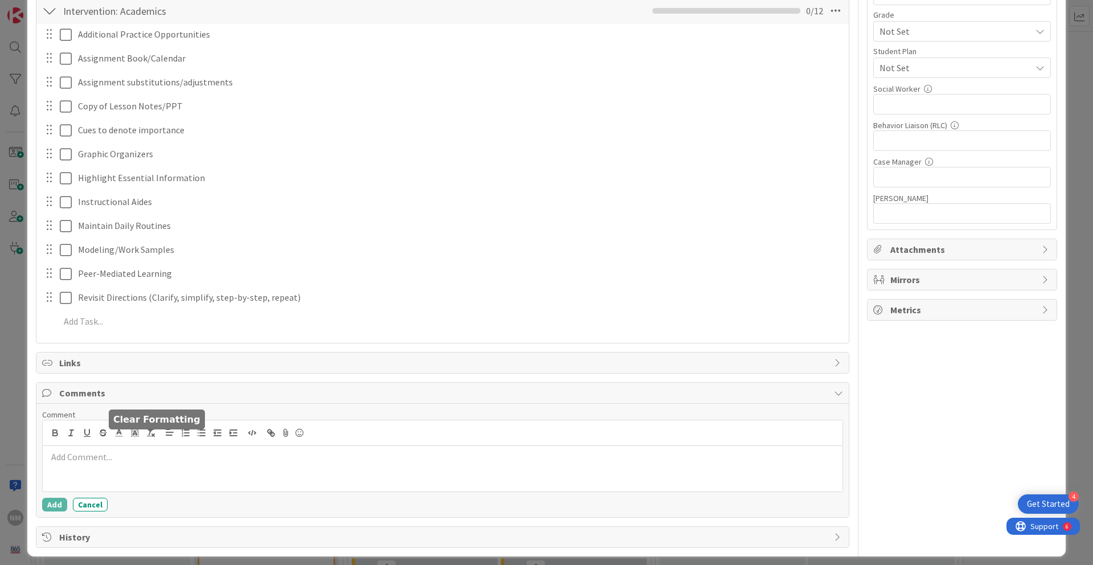
scroll to position [233, 0]
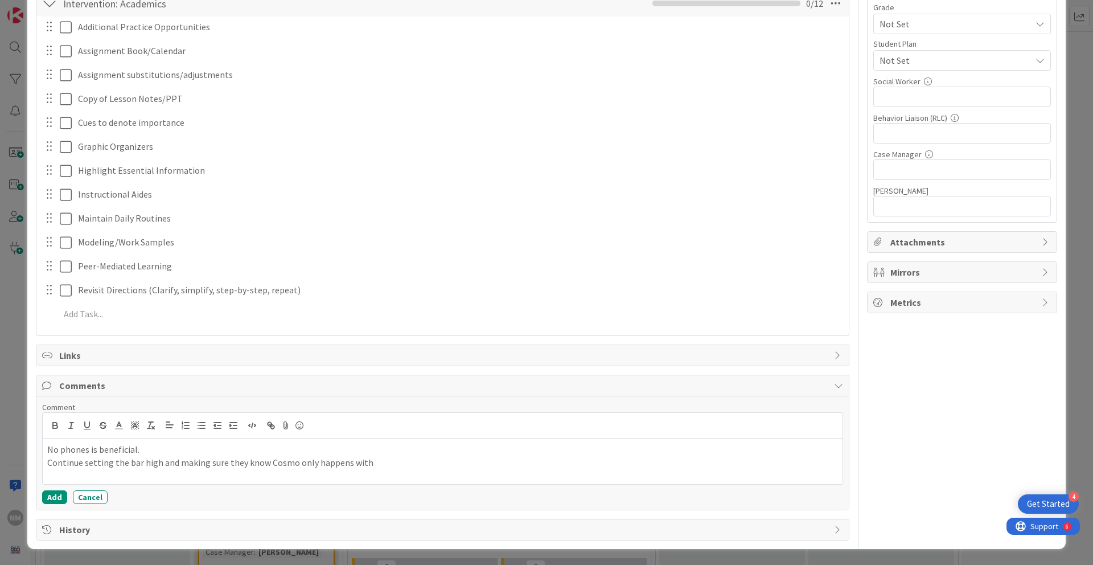
click at [241, 461] on p "Continue setting the bar high and making sure they know Cosmo only happens with" at bounding box center [442, 462] width 791 height 13
click at [370, 465] on p "Continue setting the bar high and making sure she know Cosmo only happens with" at bounding box center [442, 462] width 791 height 13
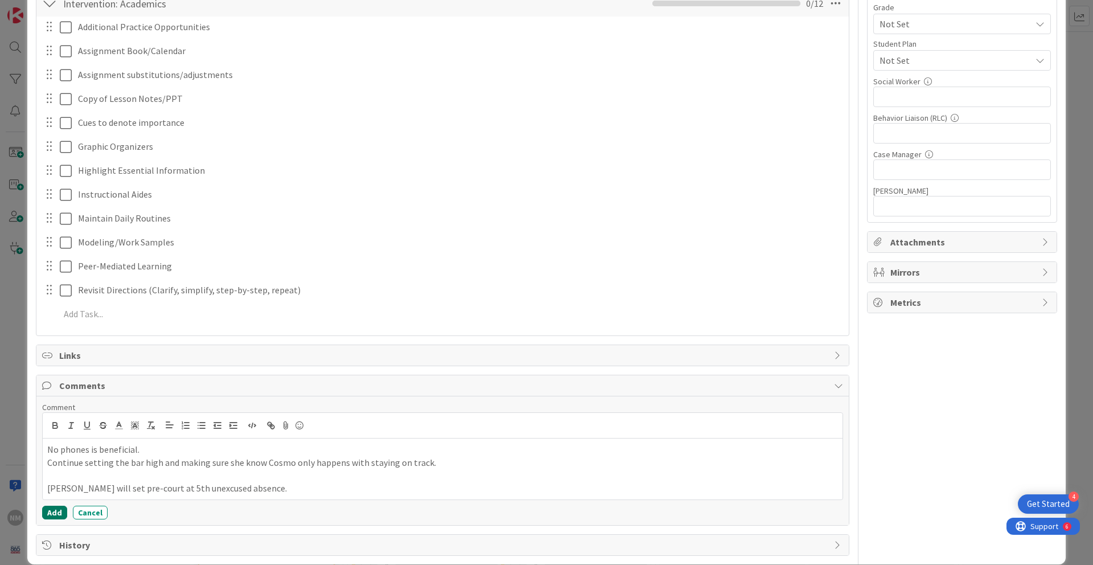
click at [51, 473] on button "Add" at bounding box center [54, 513] width 25 height 14
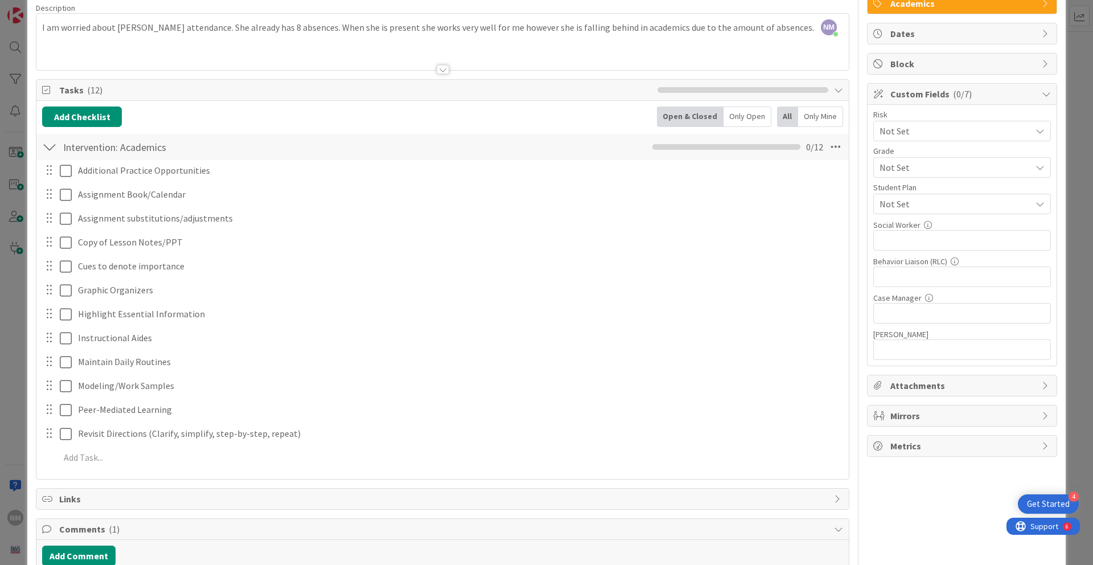
scroll to position [0, 0]
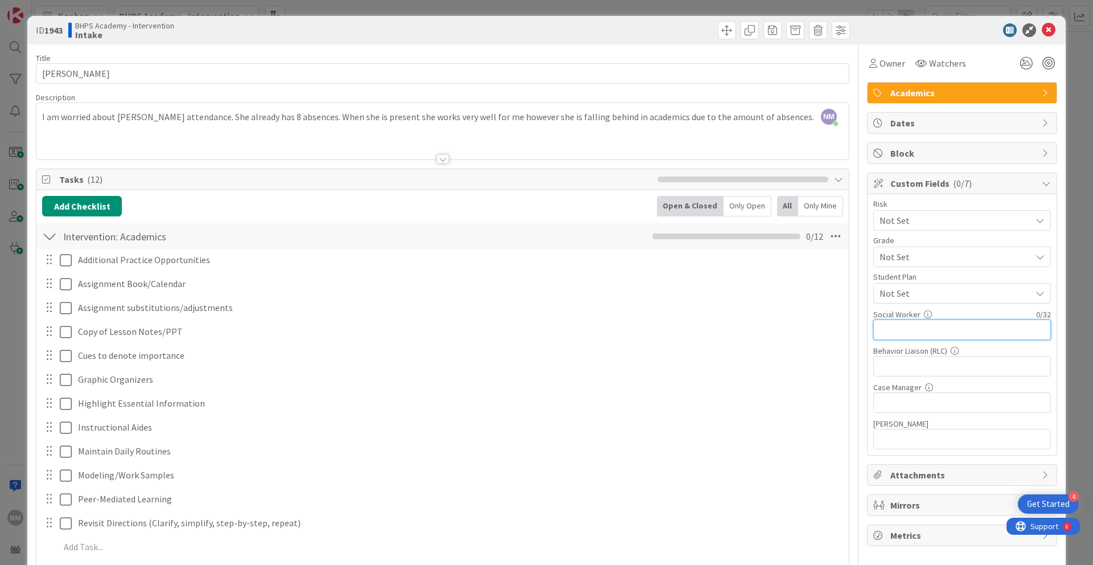
click at [836, 334] on input "text" at bounding box center [962, 329] width 178 height 20
type input "[PERSON_NAME]"
click at [780, 390] on div "Additional Practice Opportunities Update Cancel Assignment Book/Calendar Update…" at bounding box center [442, 405] width 801 height 312
click at [836, 31] on icon at bounding box center [1049, 30] width 14 height 14
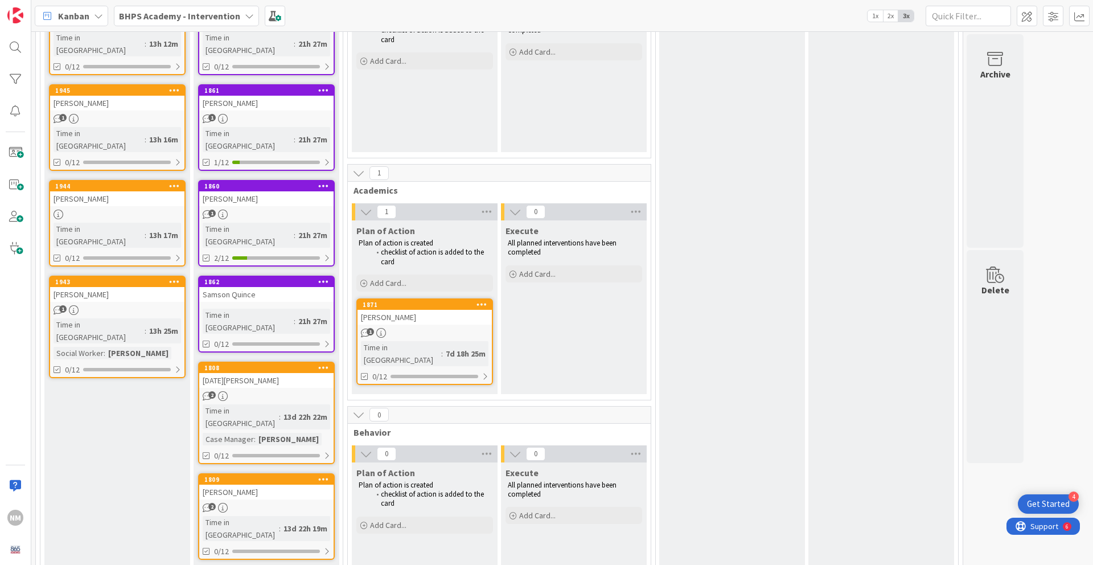
scroll to position [215, 0]
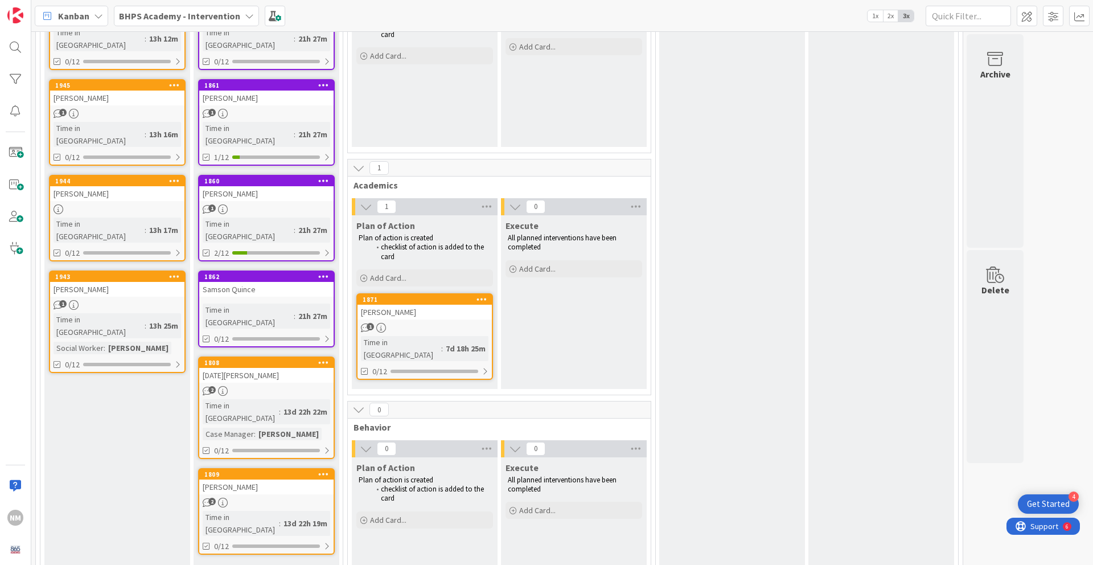
click at [433, 303] on div "1871" at bounding box center [425, 299] width 134 height 10
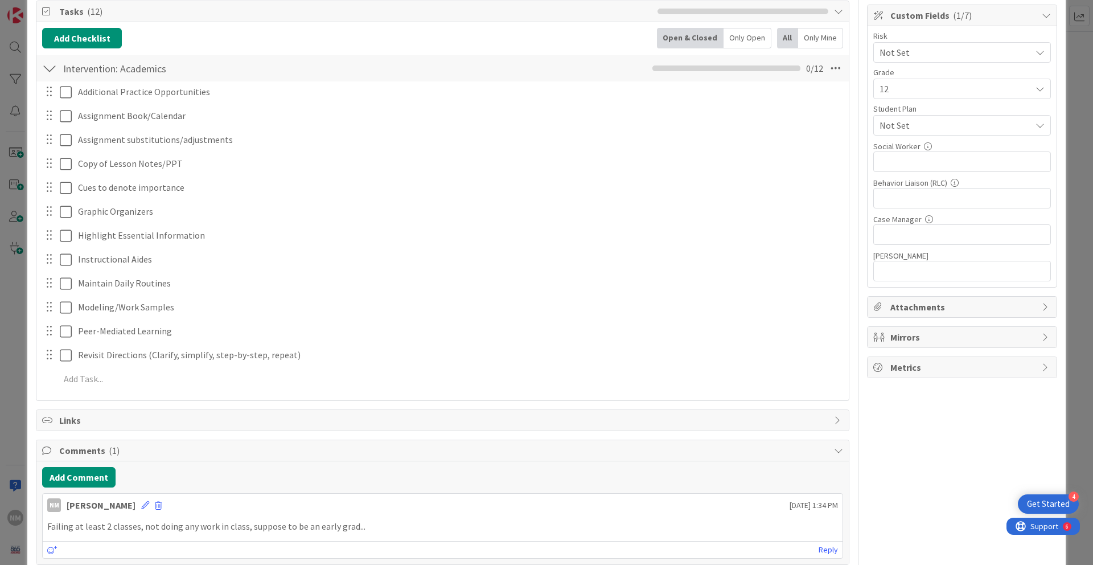
scroll to position [223, 0]
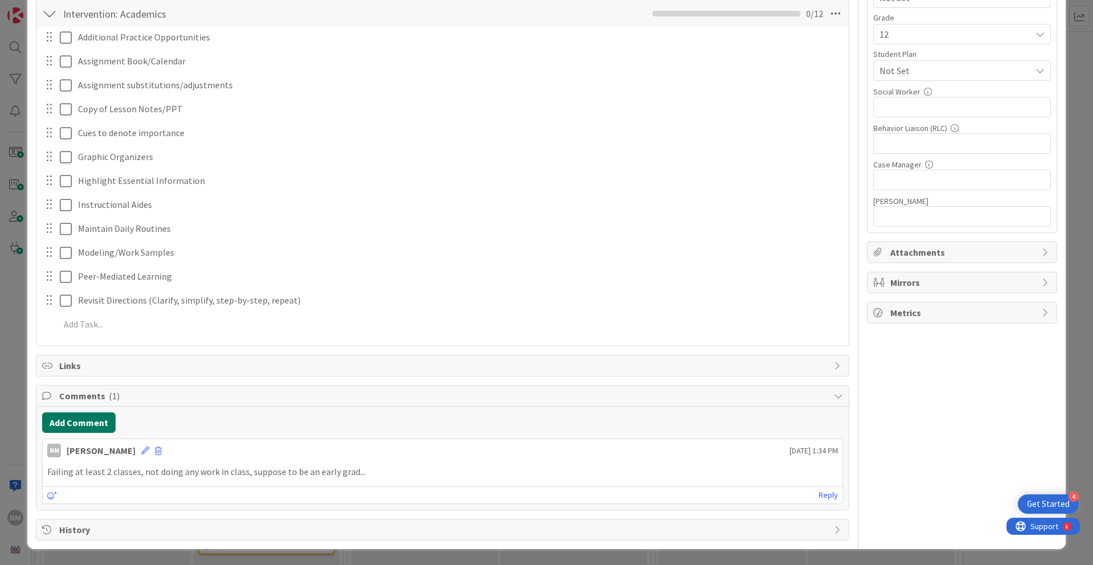
click at [60, 424] on button "Add Comment" at bounding box center [78, 422] width 73 height 20
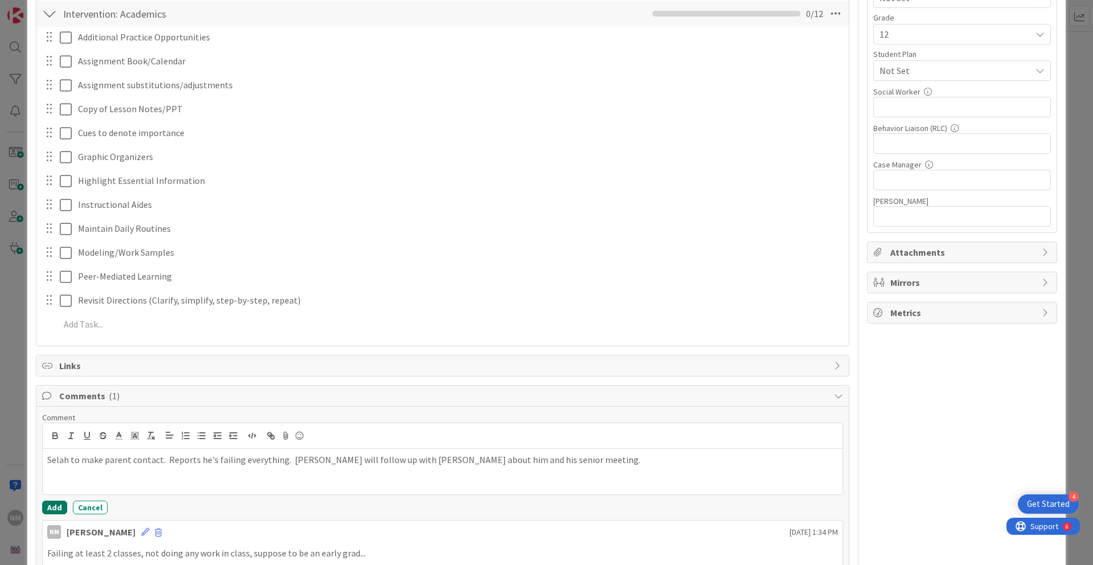
click at [57, 473] on button "Add" at bounding box center [54, 508] width 25 height 14
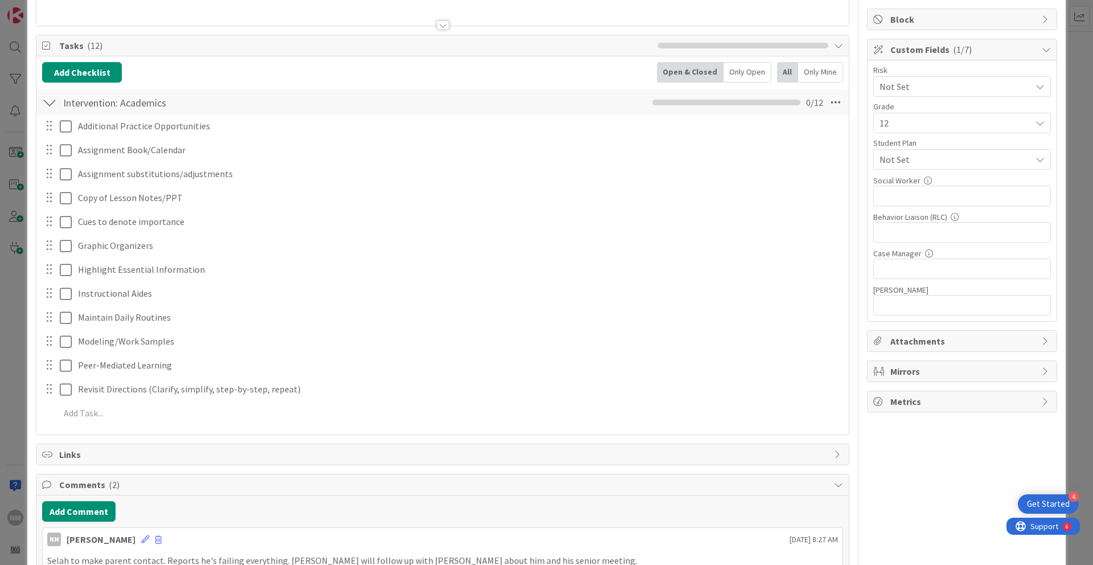
scroll to position [0, 0]
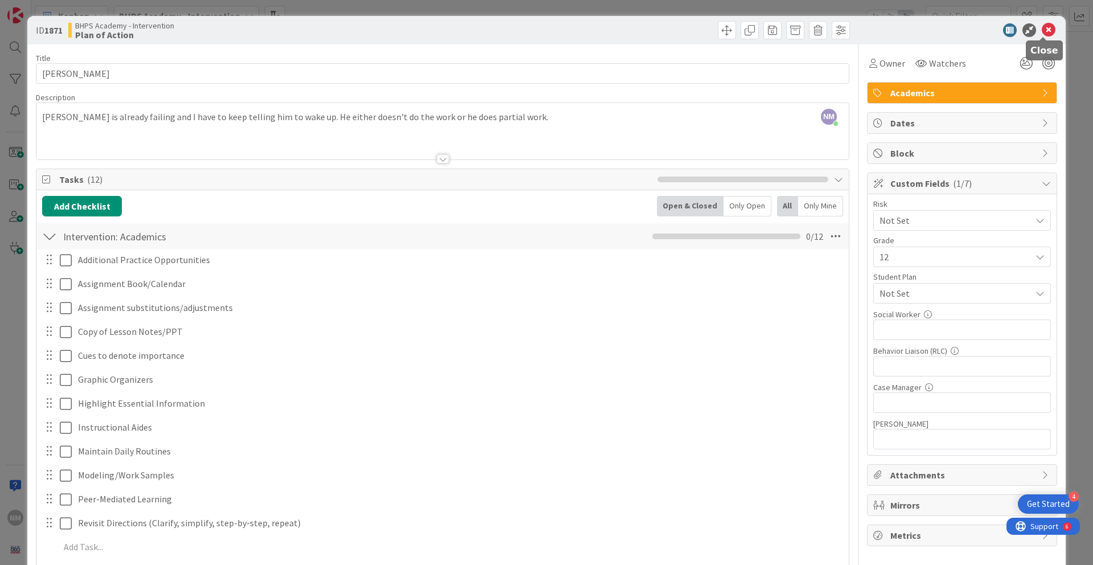
click at [836, 28] on icon at bounding box center [1049, 30] width 14 height 14
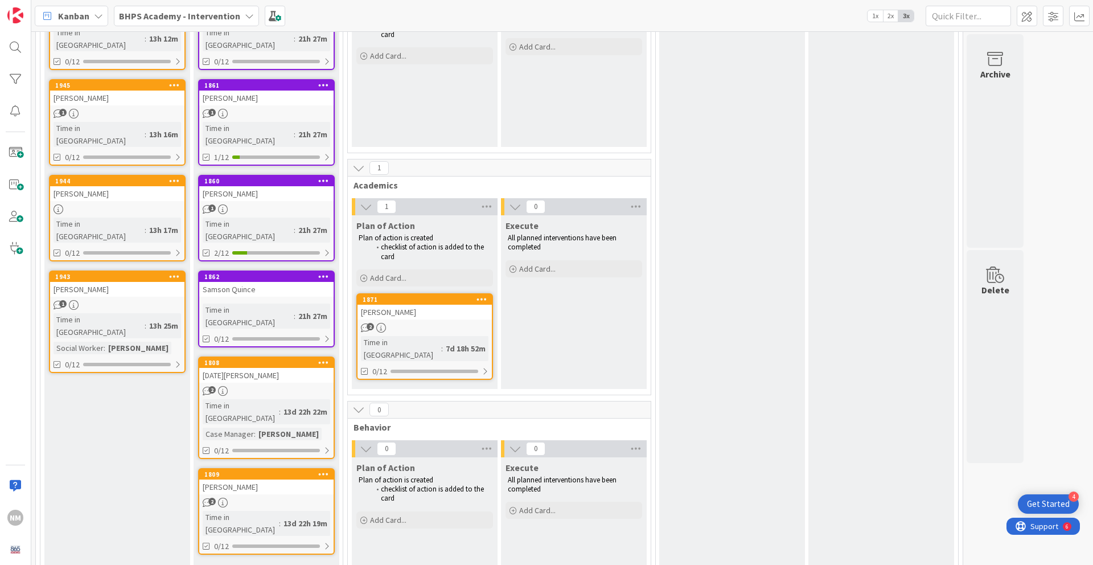
click at [273, 358] on div "1808" at bounding box center [266, 363] width 134 height 10
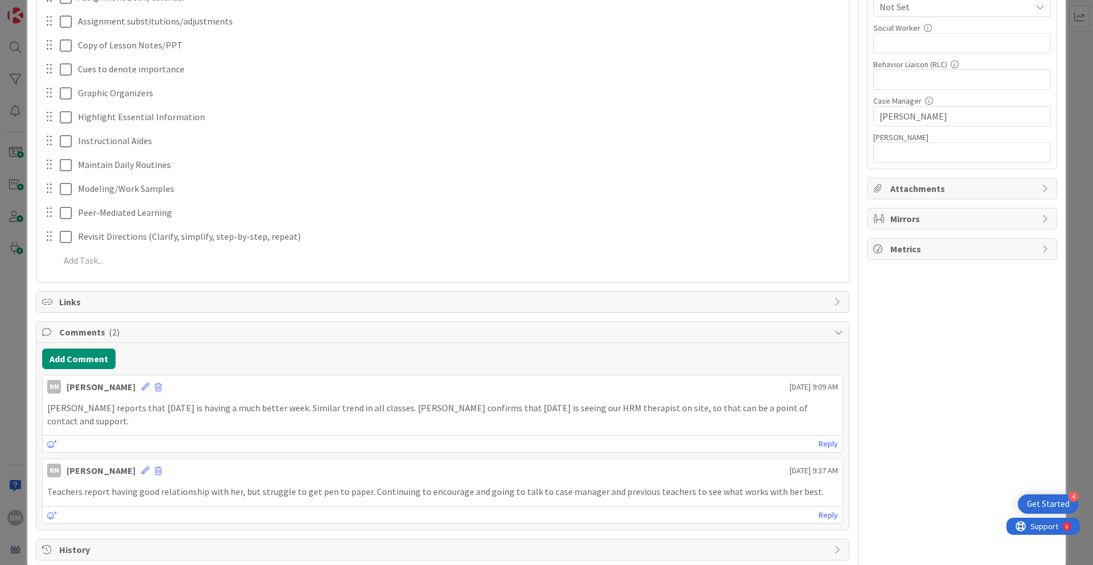
scroll to position [285, 0]
click at [73, 364] on button "Add Comment" at bounding box center [78, 360] width 73 height 20
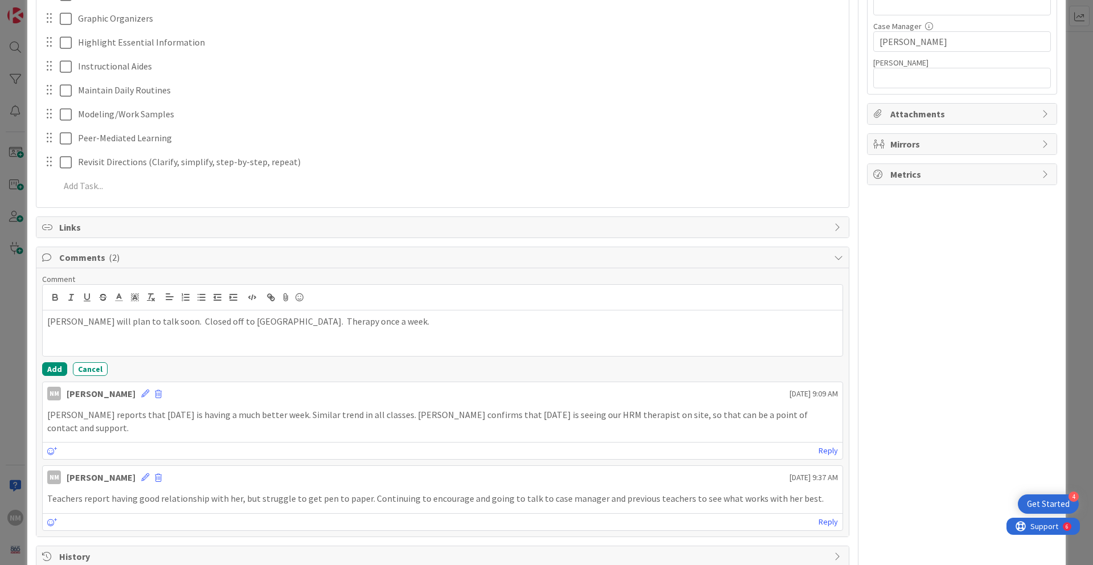
scroll to position [375, 0]
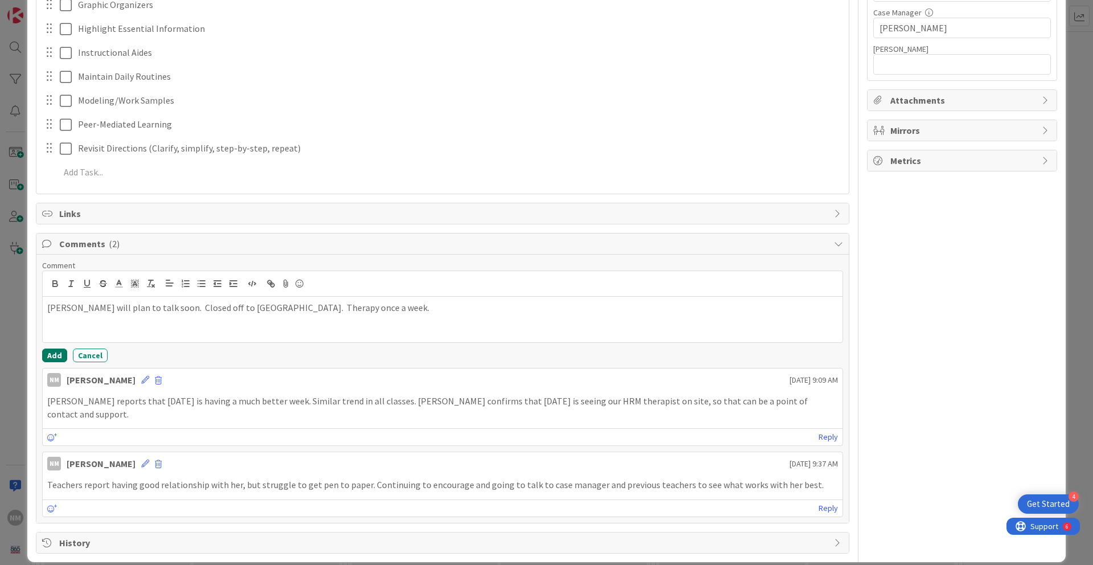
click at [51, 355] on button "Add" at bounding box center [54, 355] width 25 height 14
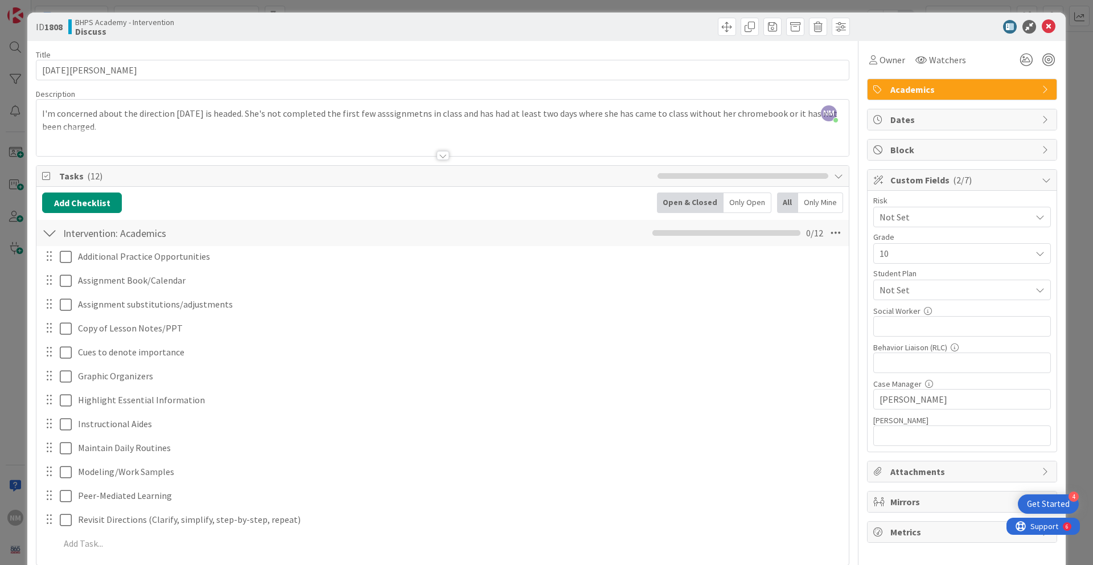
scroll to position [0, 0]
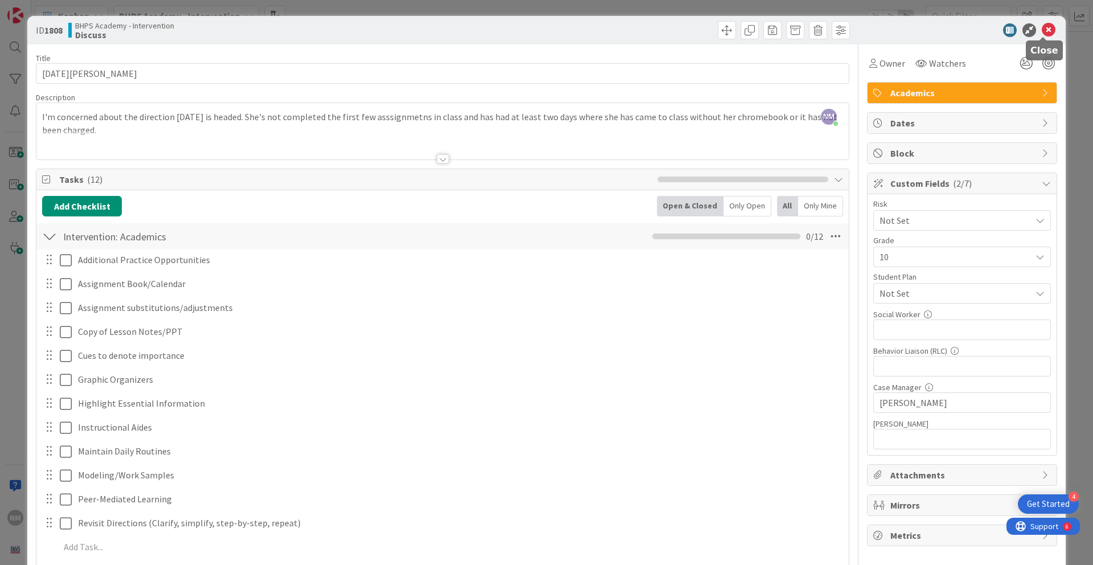
click at [836, 30] on icon at bounding box center [1049, 30] width 14 height 14
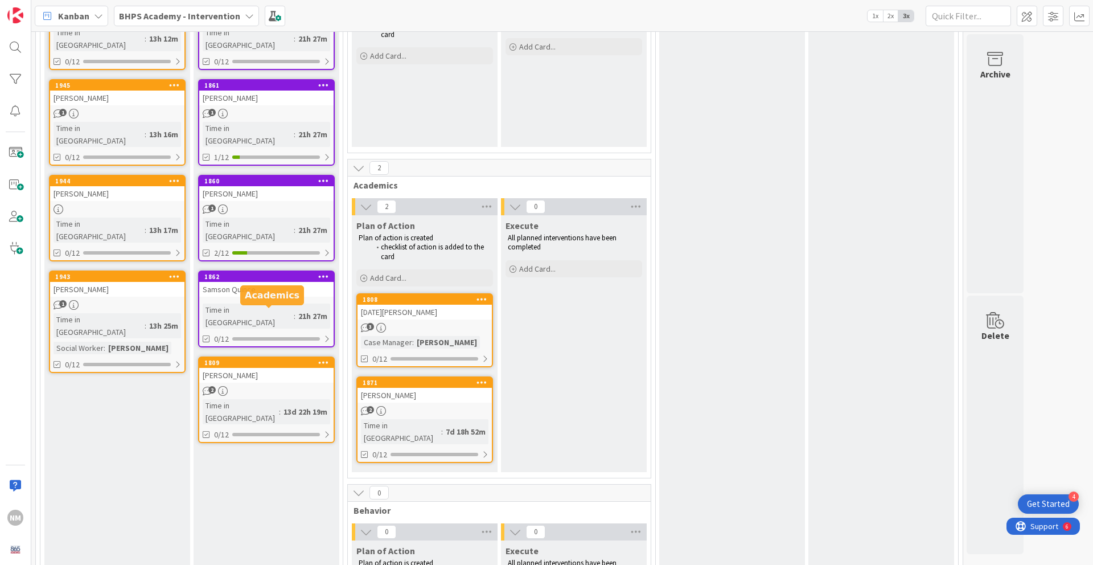
click at [279, 359] on div "1809" at bounding box center [268, 363] width 129 height 8
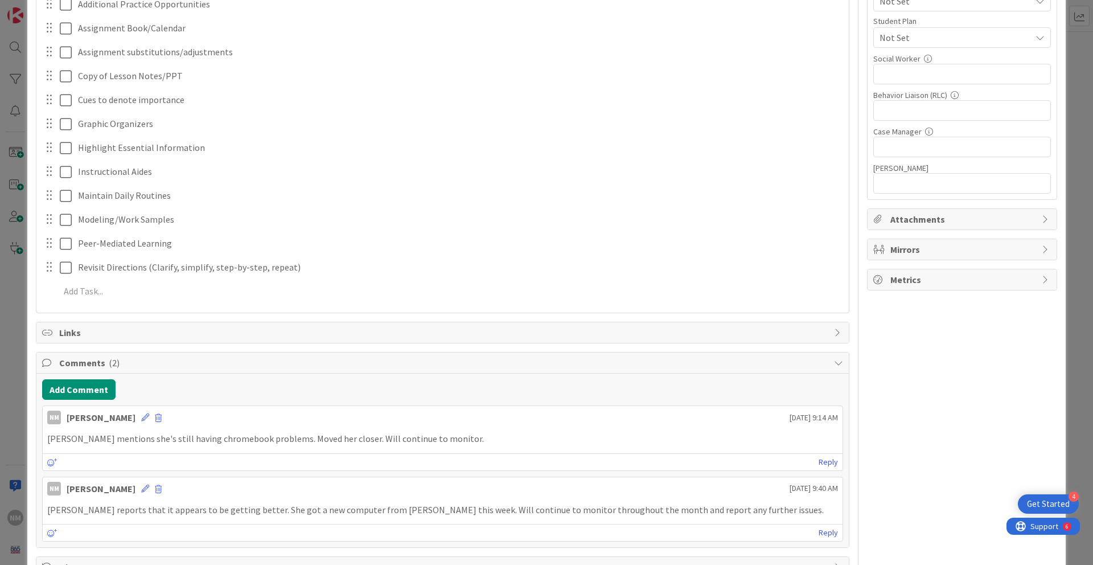
scroll to position [253, 0]
click at [102, 384] on button "Add Comment" at bounding box center [78, 392] width 73 height 20
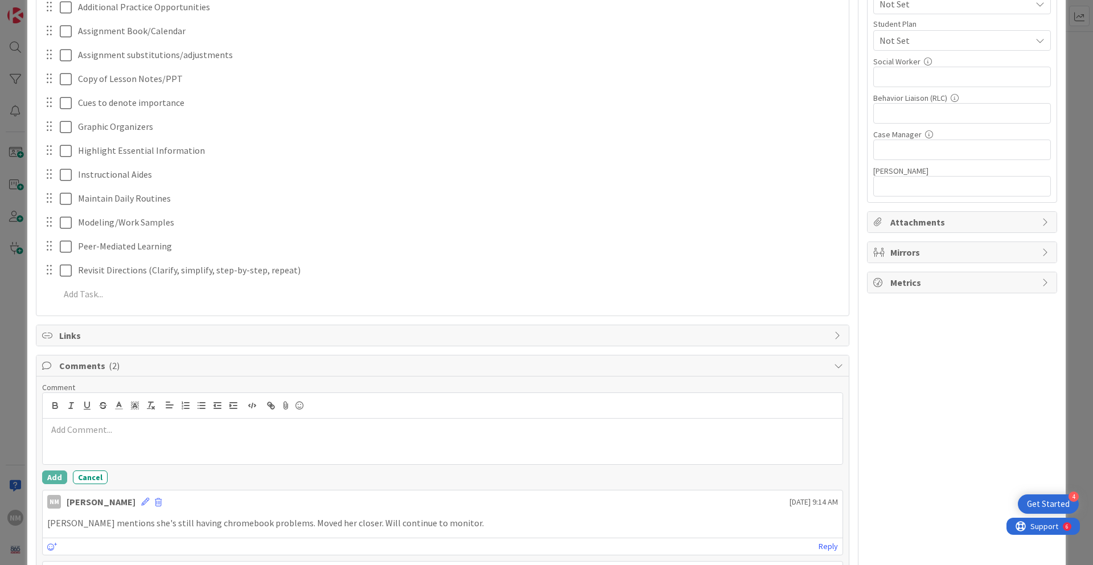
click at [113, 446] on div at bounding box center [443, 442] width 800 height 46
click at [52, 473] on button "Add" at bounding box center [54, 477] width 25 height 14
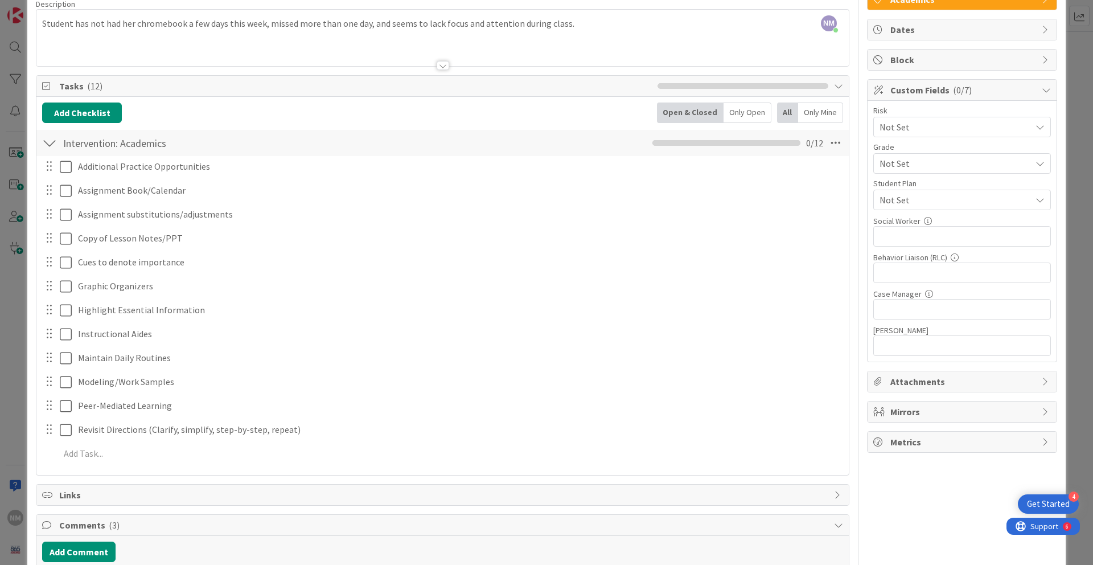
scroll to position [0, 0]
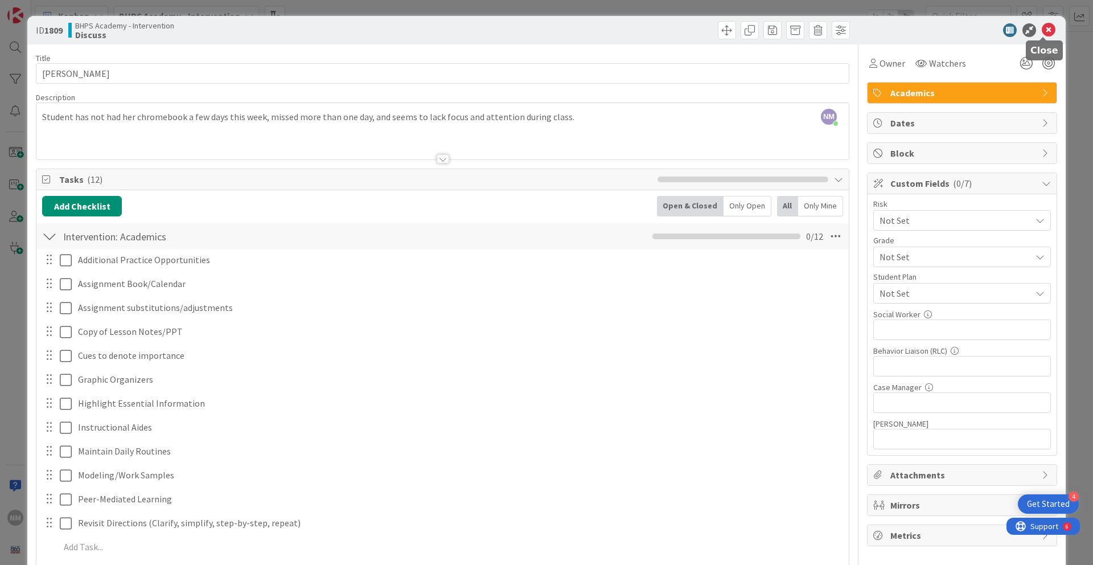
click at [836, 30] on icon at bounding box center [1049, 30] width 14 height 14
